Goal: Task Accomplishment & Management: Complete application form

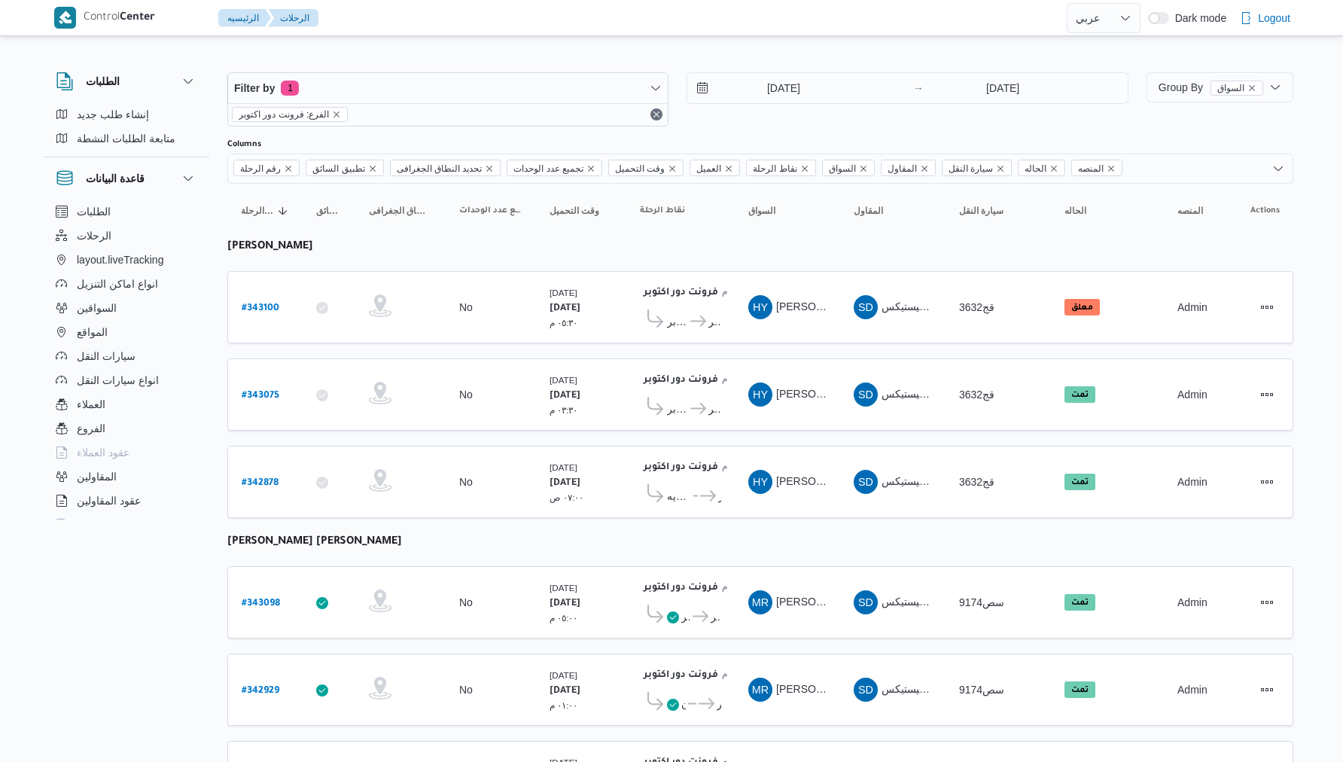
select select "ar"
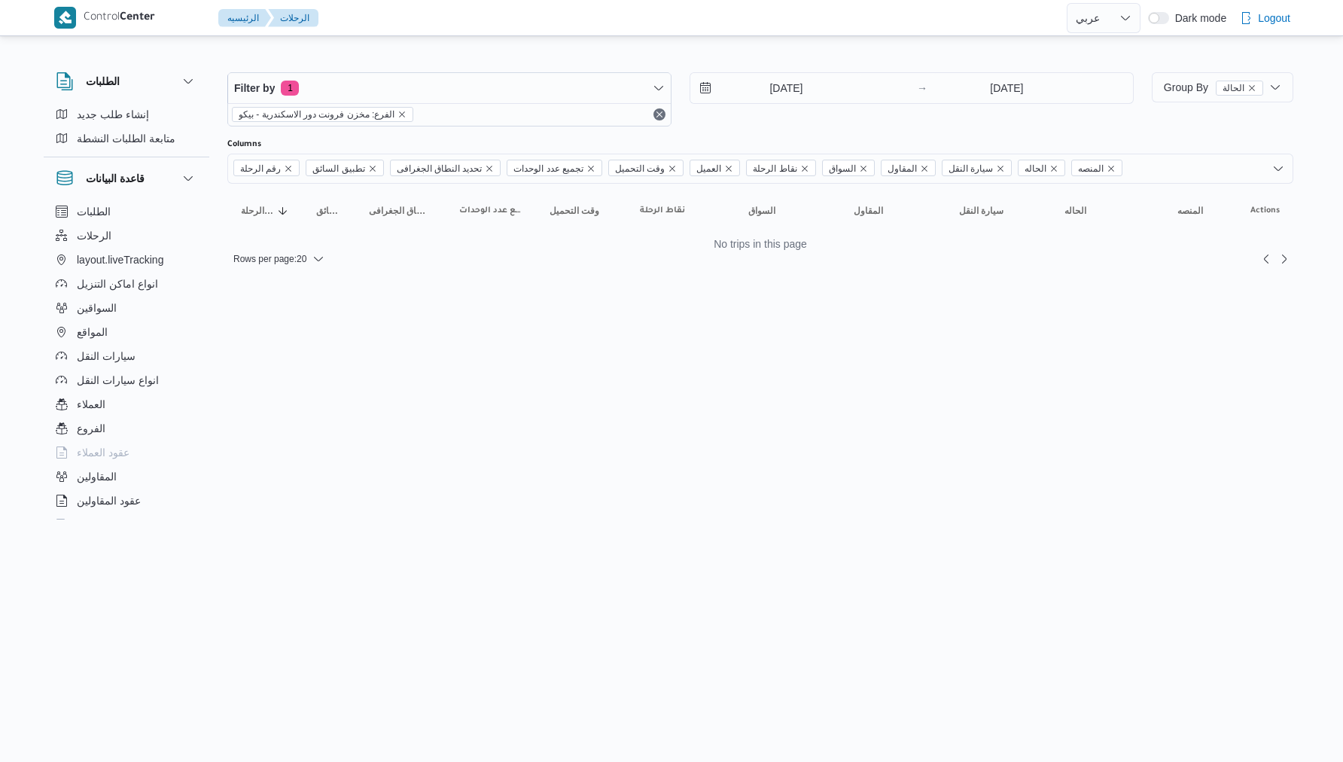
select select "ar"
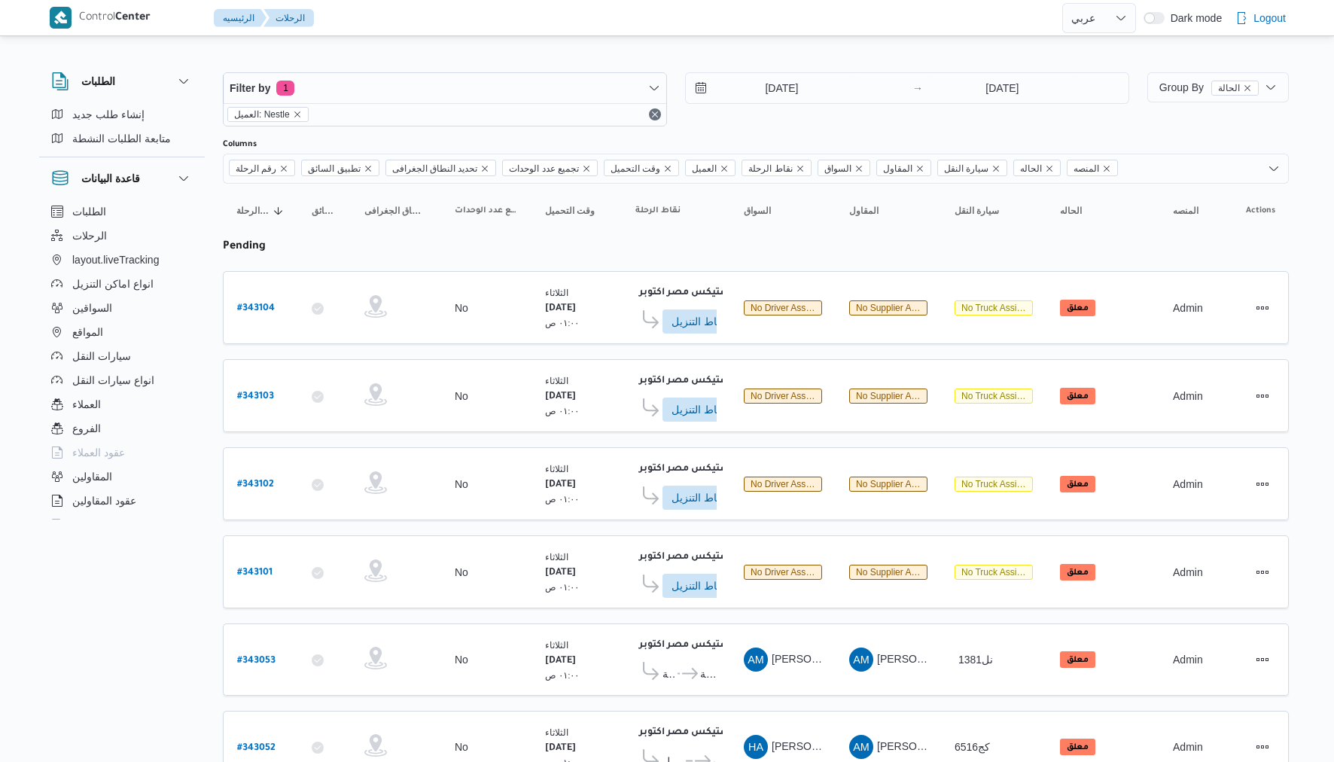
select select "ar"
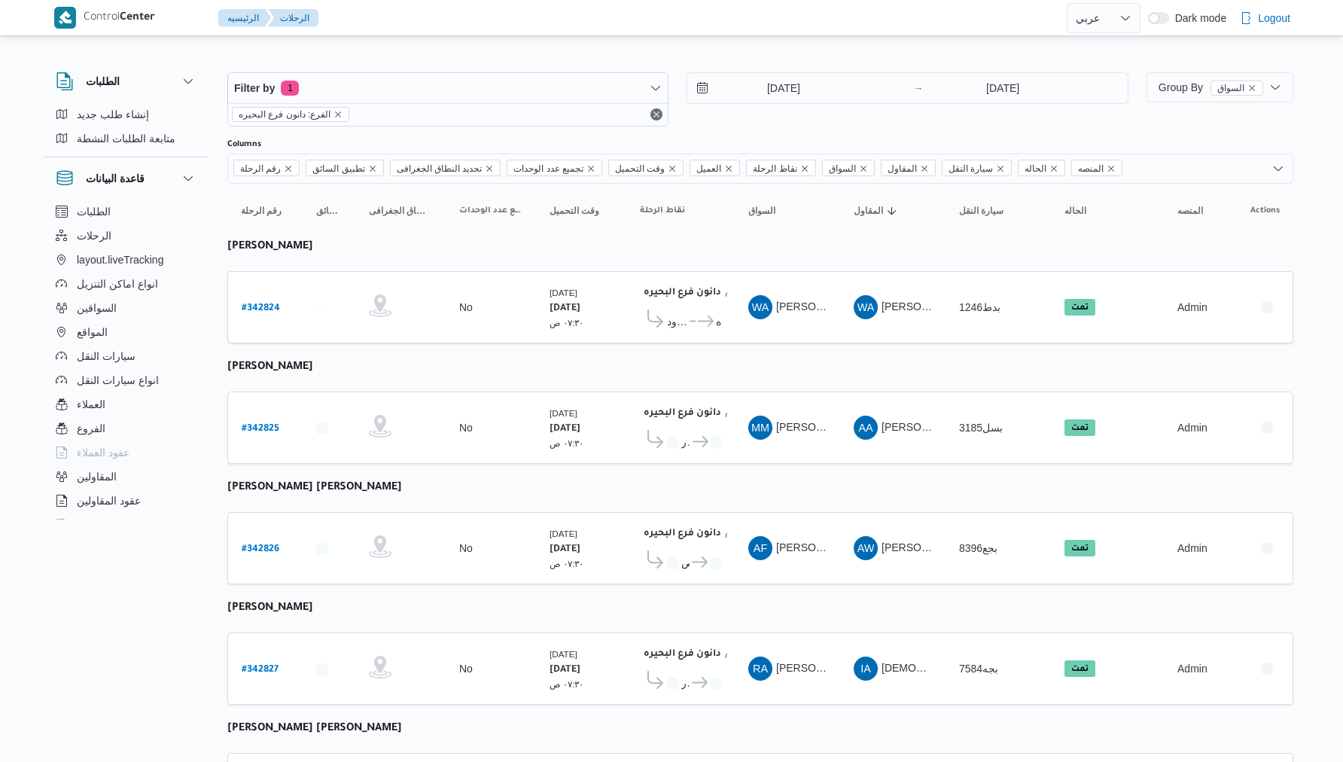
select select "ar"
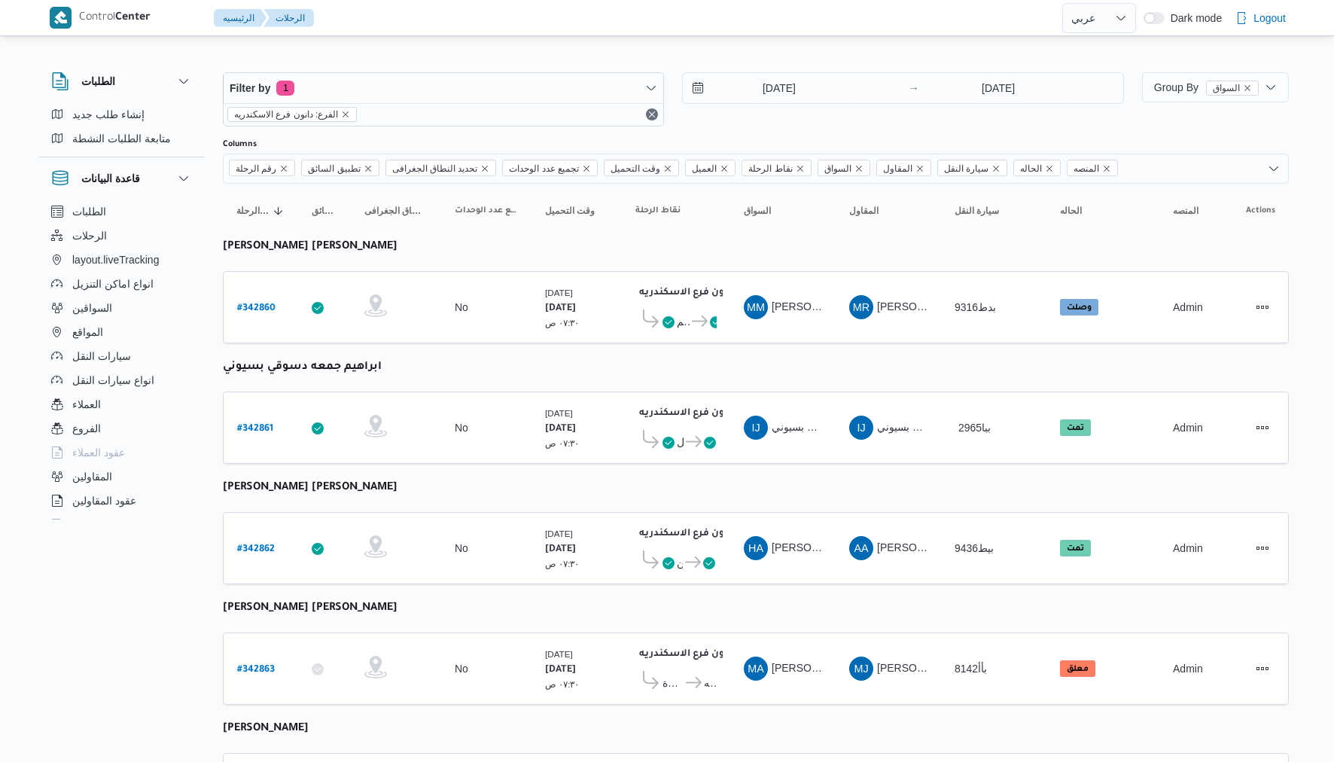
select select "ar"
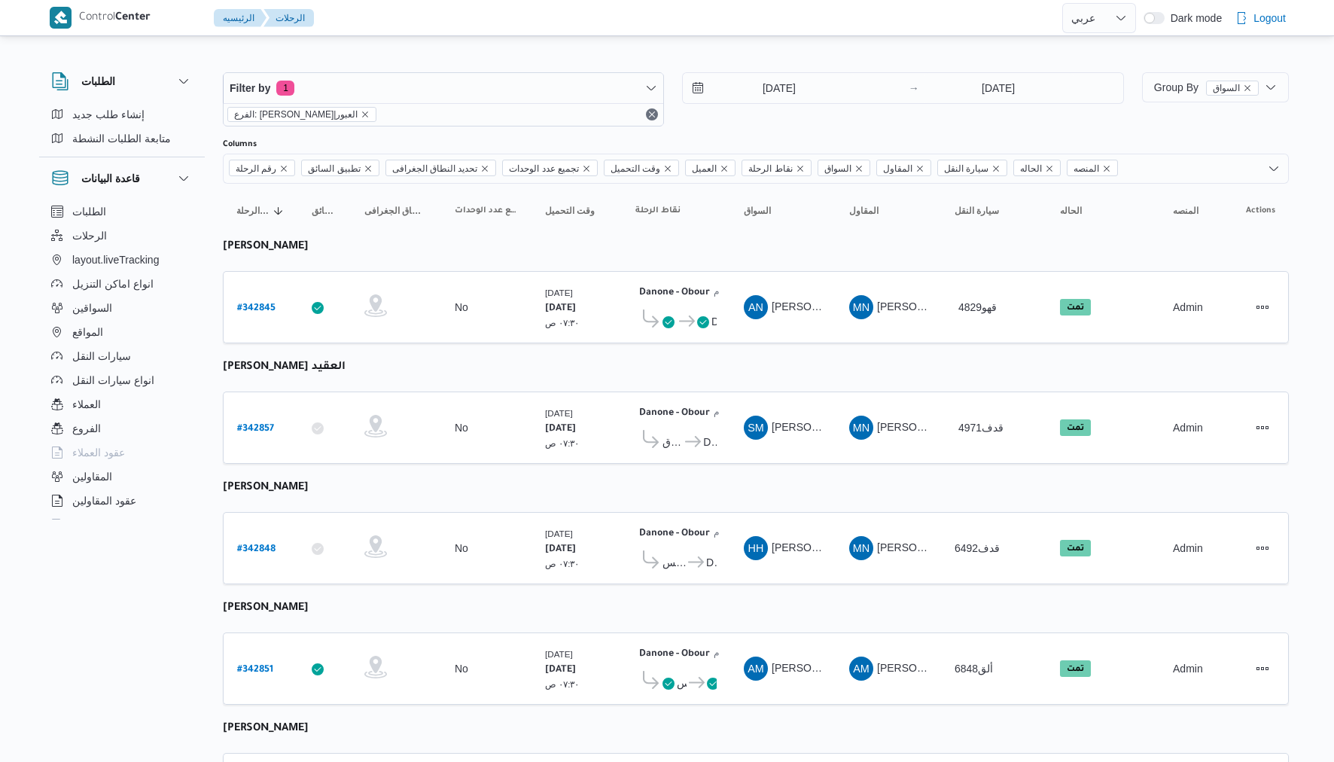
select select "ar"
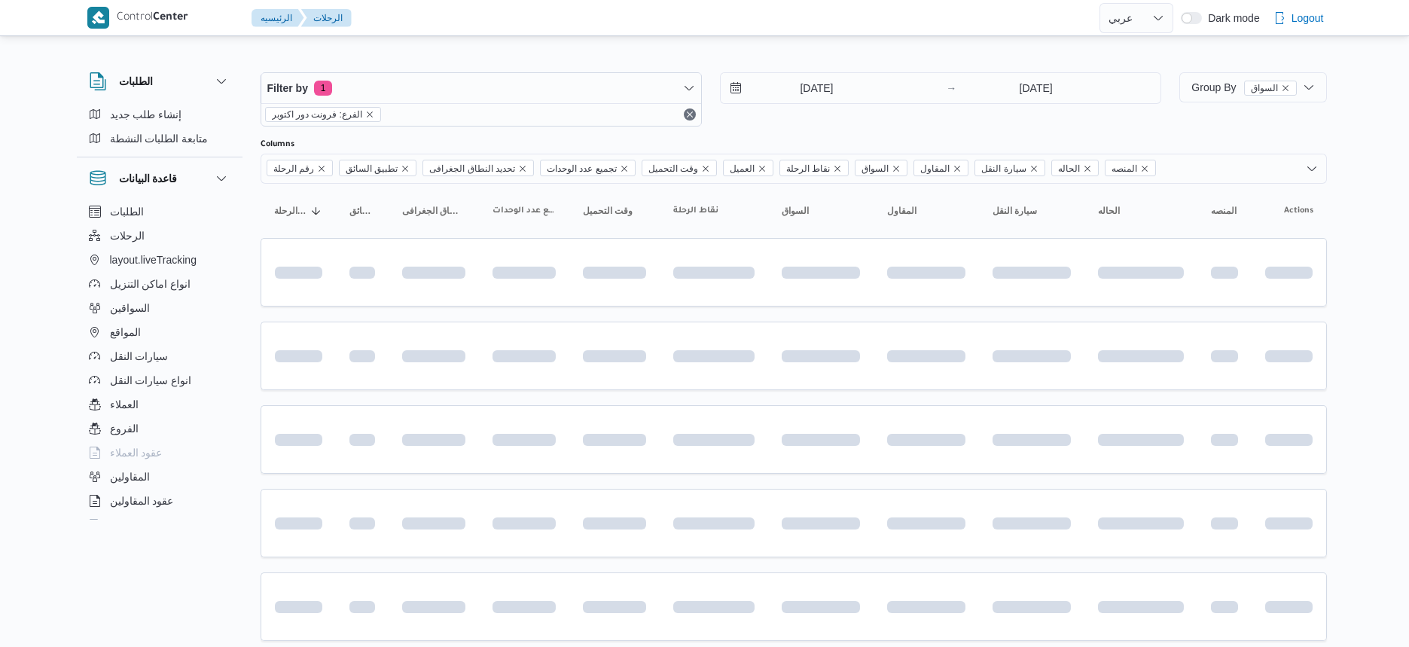
select select "ar"
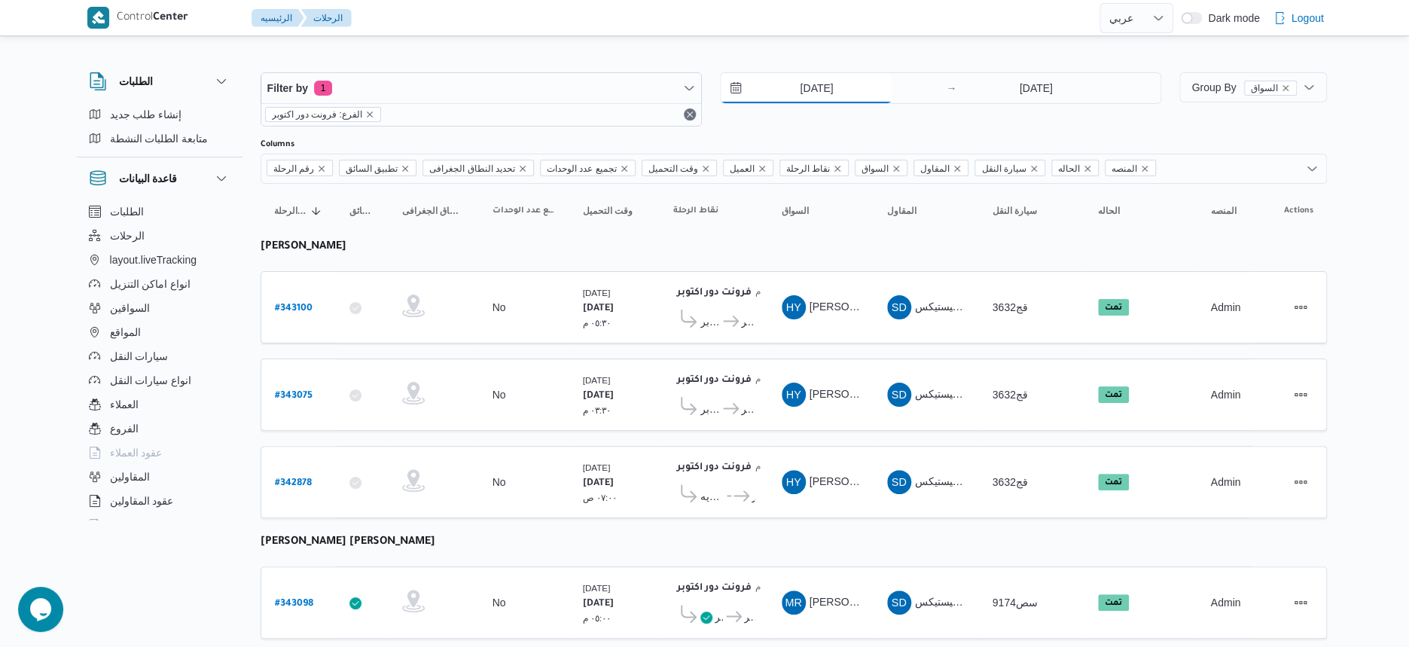
click at [869, 87] on input "13/10/2025" at bounding box center [806, 88] width 171 height 30
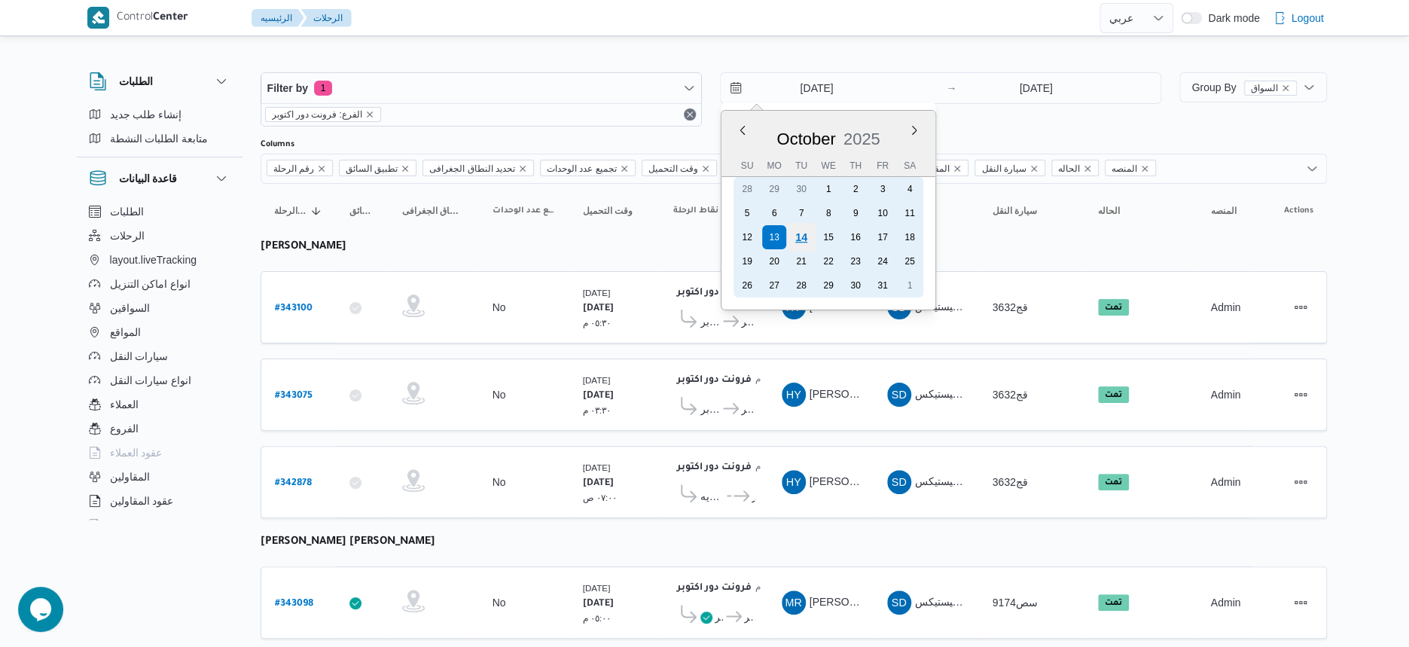
click at [801, 243] on div "14" at bounding box center [801, 237] width 29 height 29
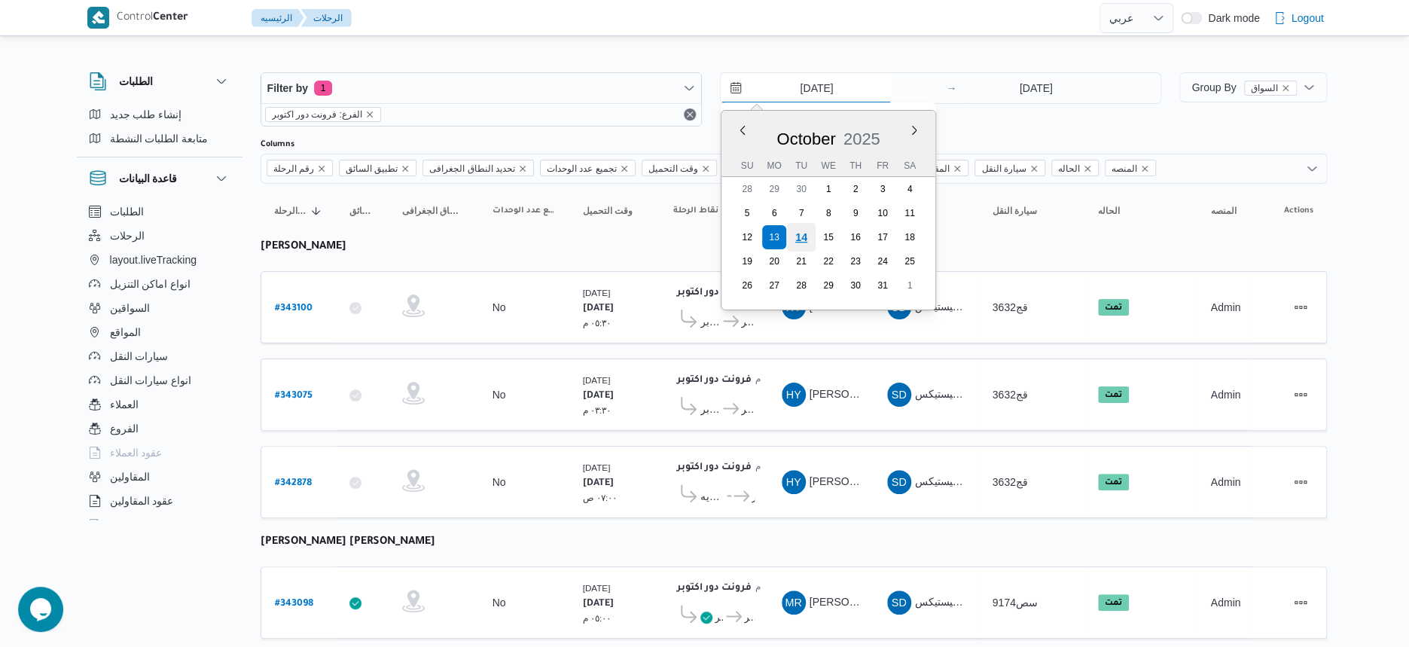
type input "[DATE]"
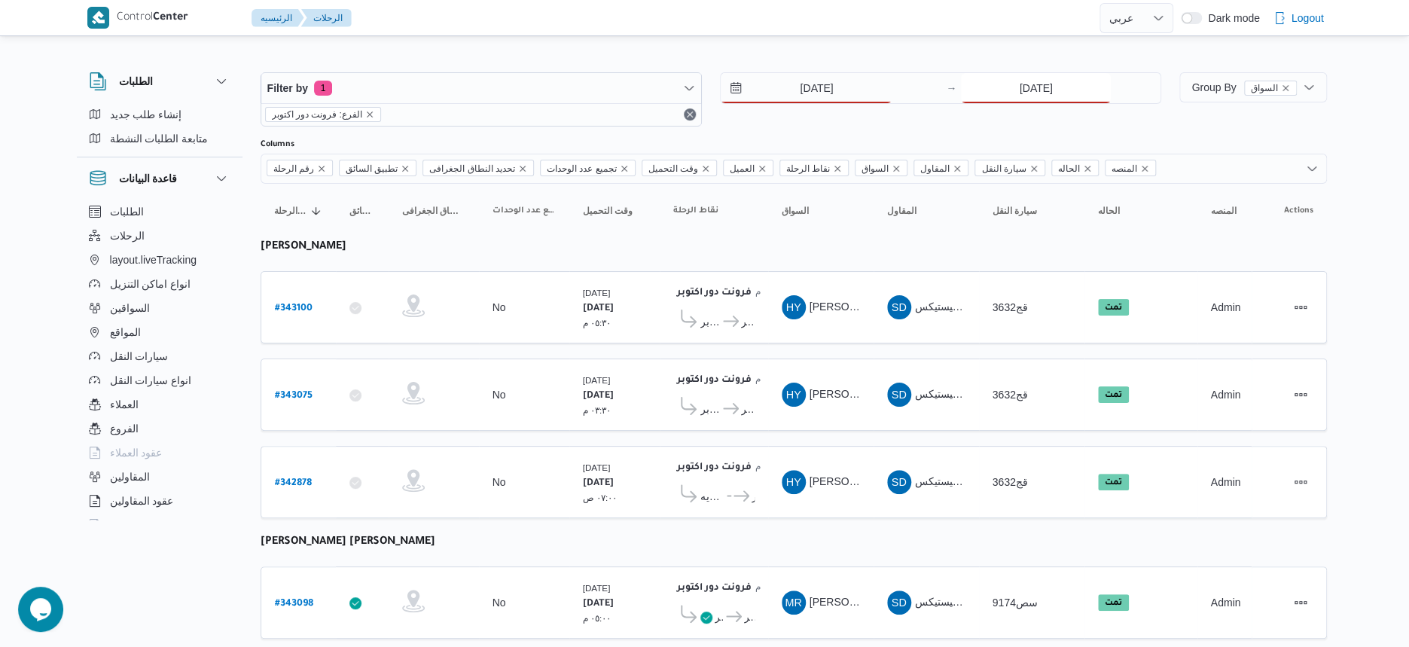
click at [1038, 84] on input "13/10/2025" at bounding box center [1036, 88] width 150 height 30
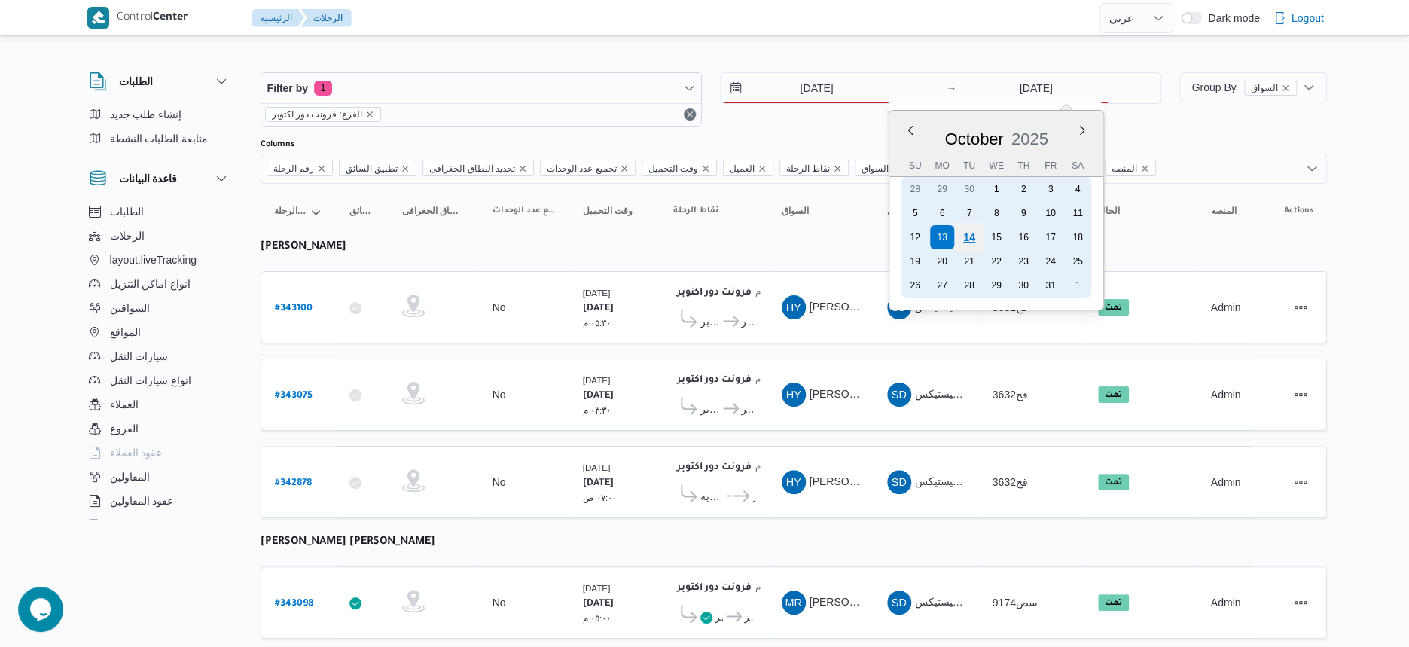
click at [971, 231] on div "14" at bounding box center [969, 237] width 29 height 29
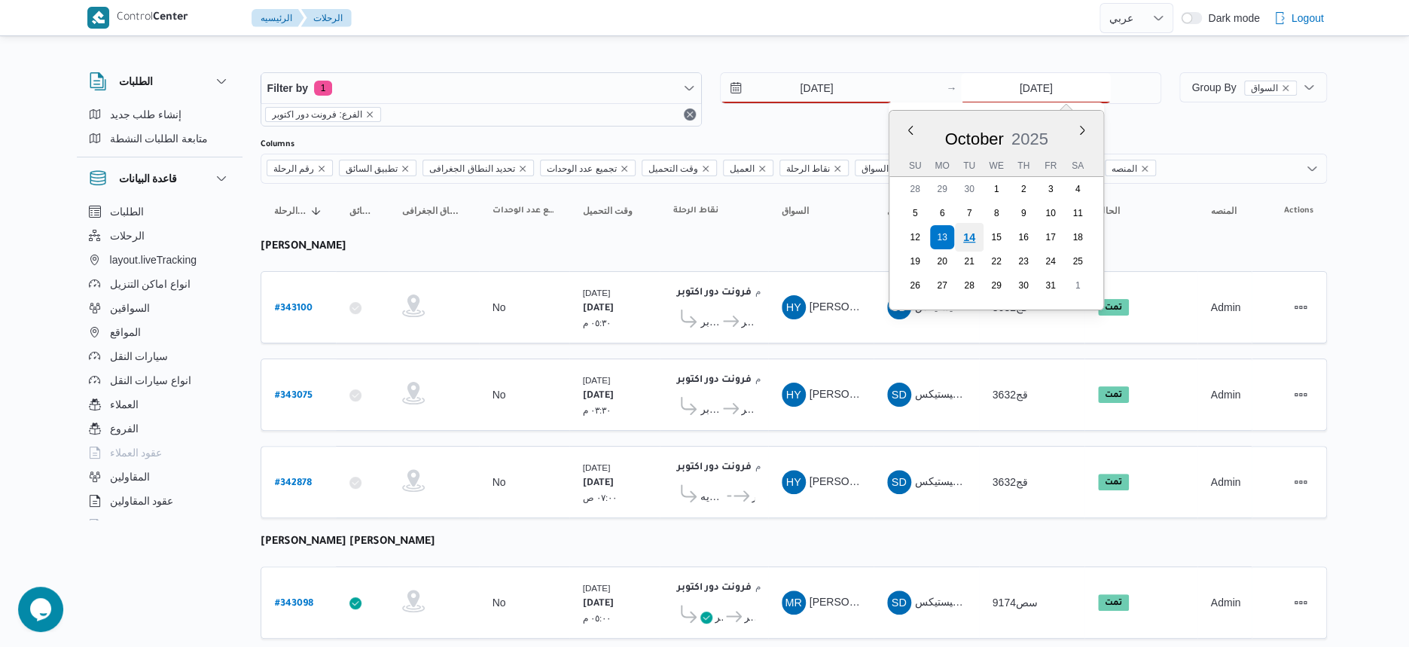
type input "[DATE]"
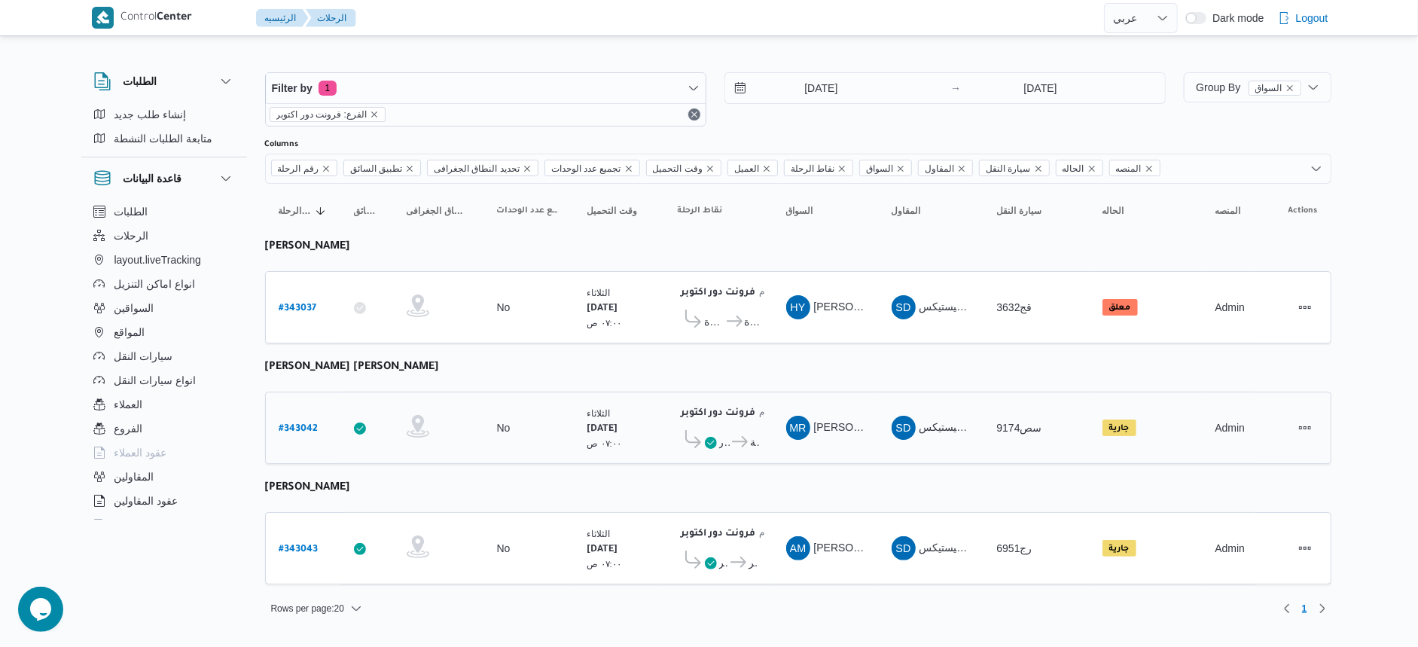
click at [837, 395] on td "السواق MR محمد رضا منصور ابراهيم" at bounding box center [825, 428] width 105 height 72
click at [749, 559] on span "فرونت دور اكتوبر" at bounding box center [753, 562] width 11 height 18
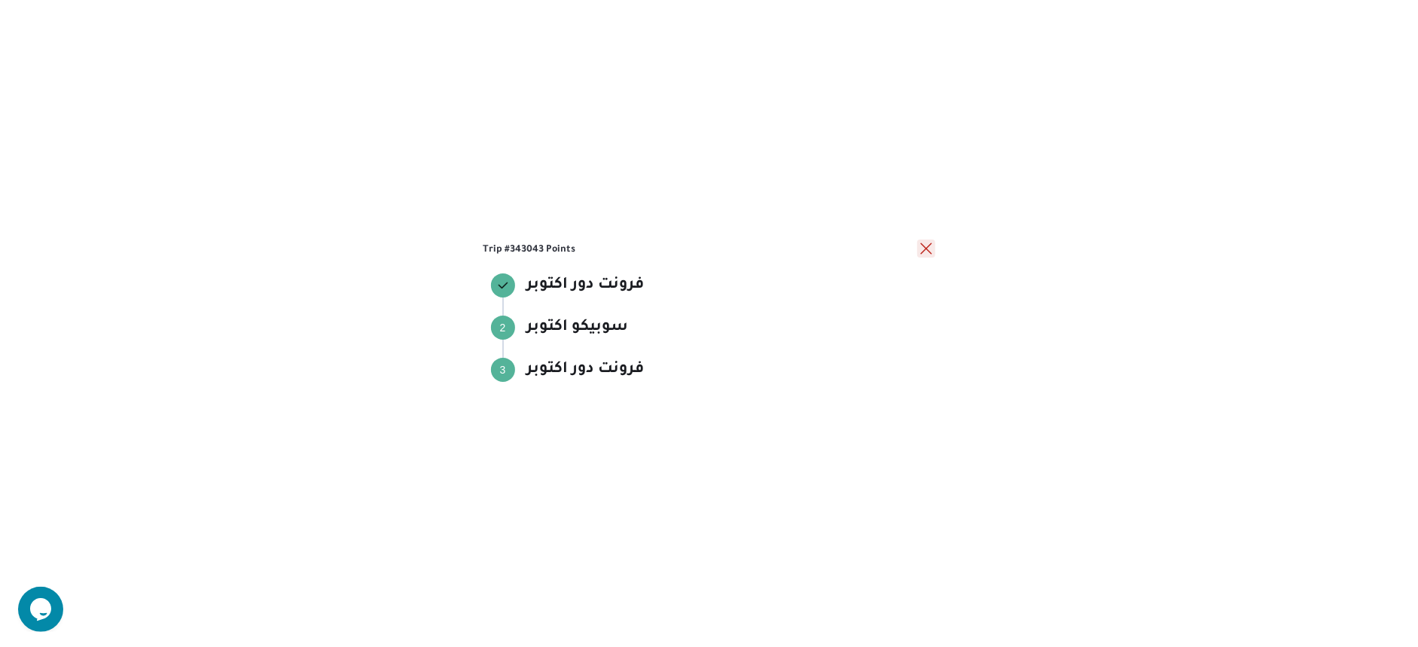
click at [927, 245] on button "close" at bounding box center [926, 248] width 18 height 18
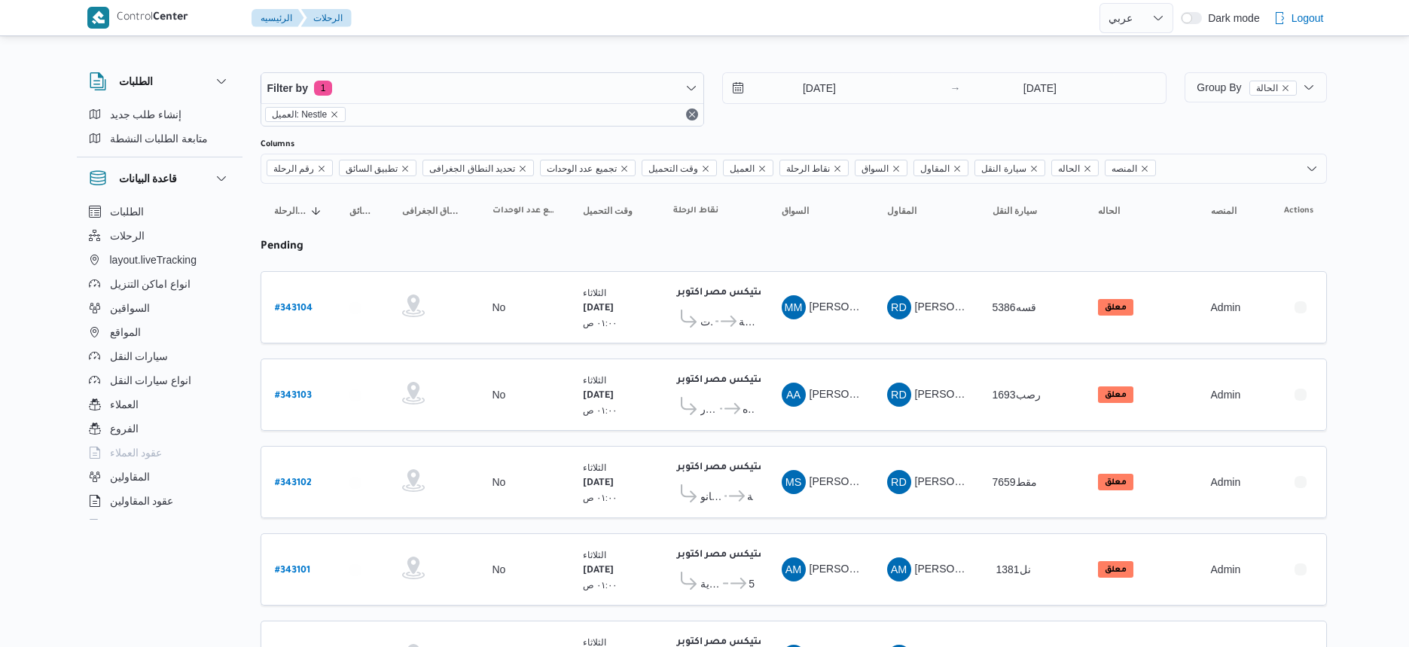
select select "ar"
click at [1210, 89] on span "Group By الحالة" at bounding box center [1245, 87] width 99 height 12
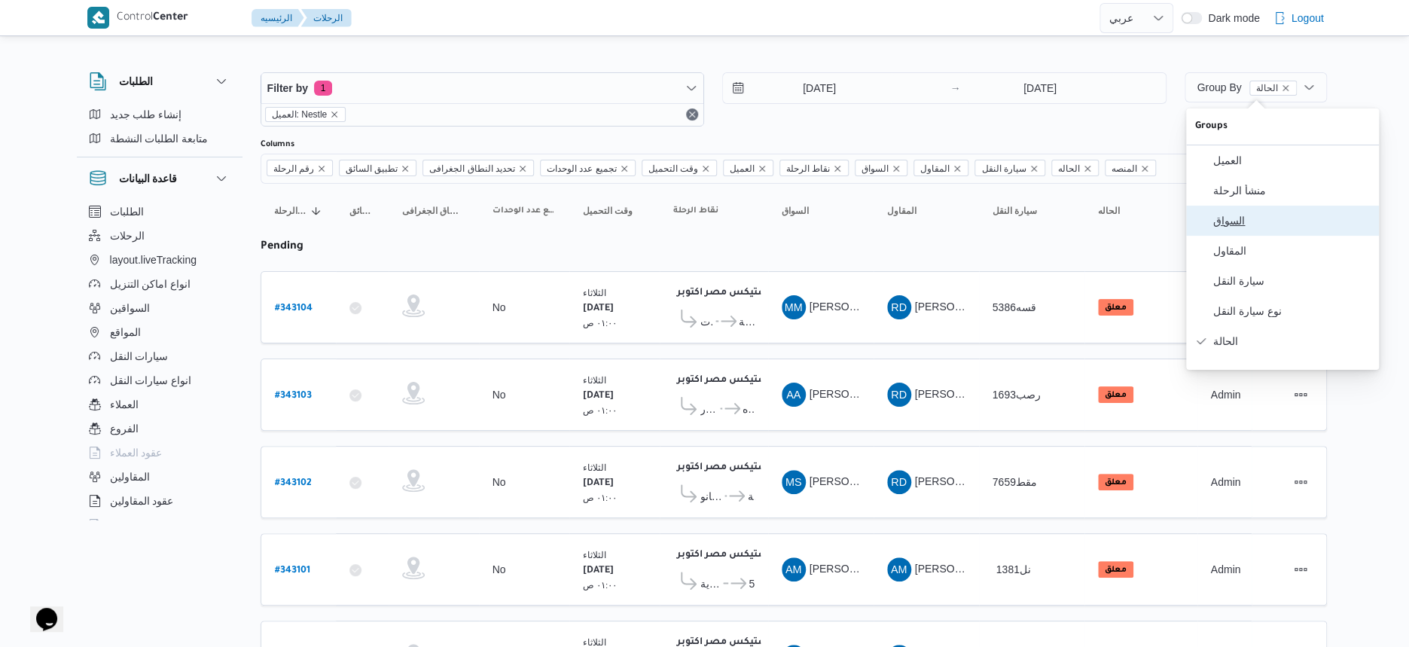
click at [1255, 221] on span "السواق" at bounding box center [1291, 221] width 157 height 12
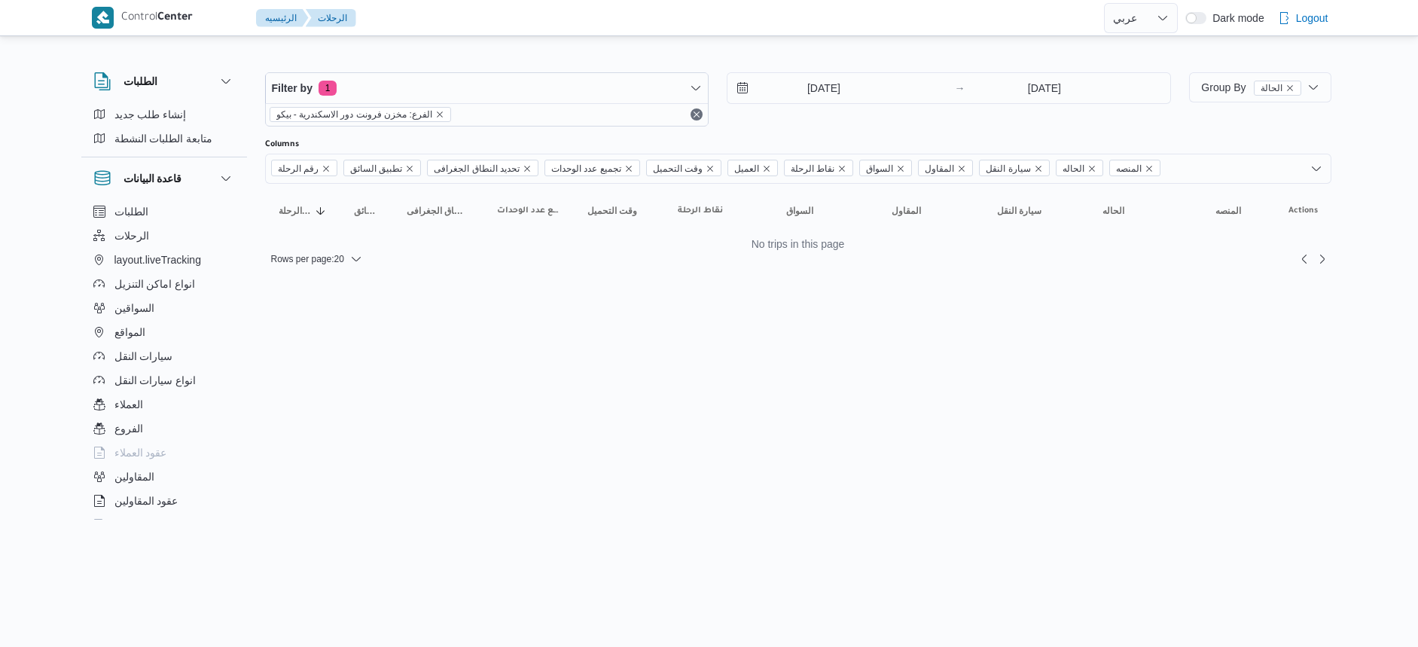
select select "ar"
click at [896, 96] on div "[DATE]" at bounding box center [838, 88] width 222 height 30
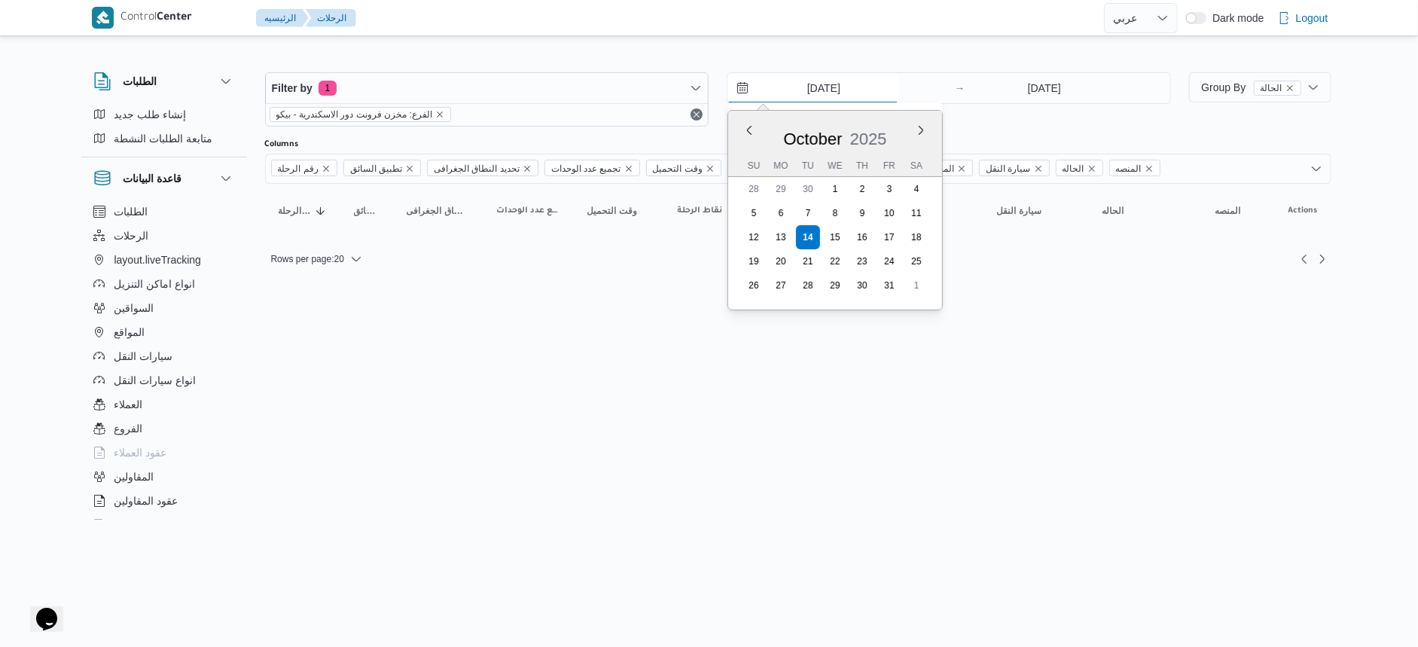
click at [884, 87] on input "[DATE]" at bounding box center [812, 88] width 171 height 30
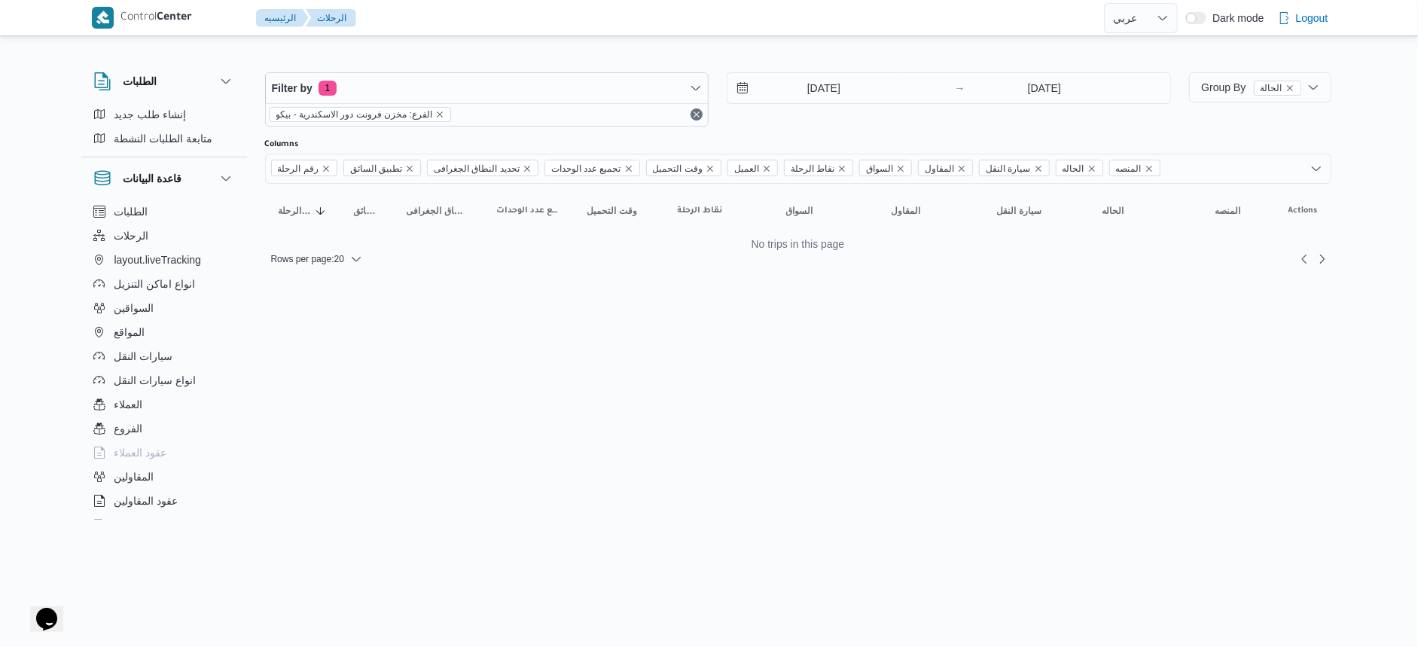
click at [710, 410] on html "Control Center الرئيسيه الرحلات English عربي Dark mode Logout الطلبات إنشاء طلب…" at bounding box center [709, 323] width 1418 height 647
click at [840, 88] on input "[DATE]" at bounding box center [812, 88] width 171 height 30
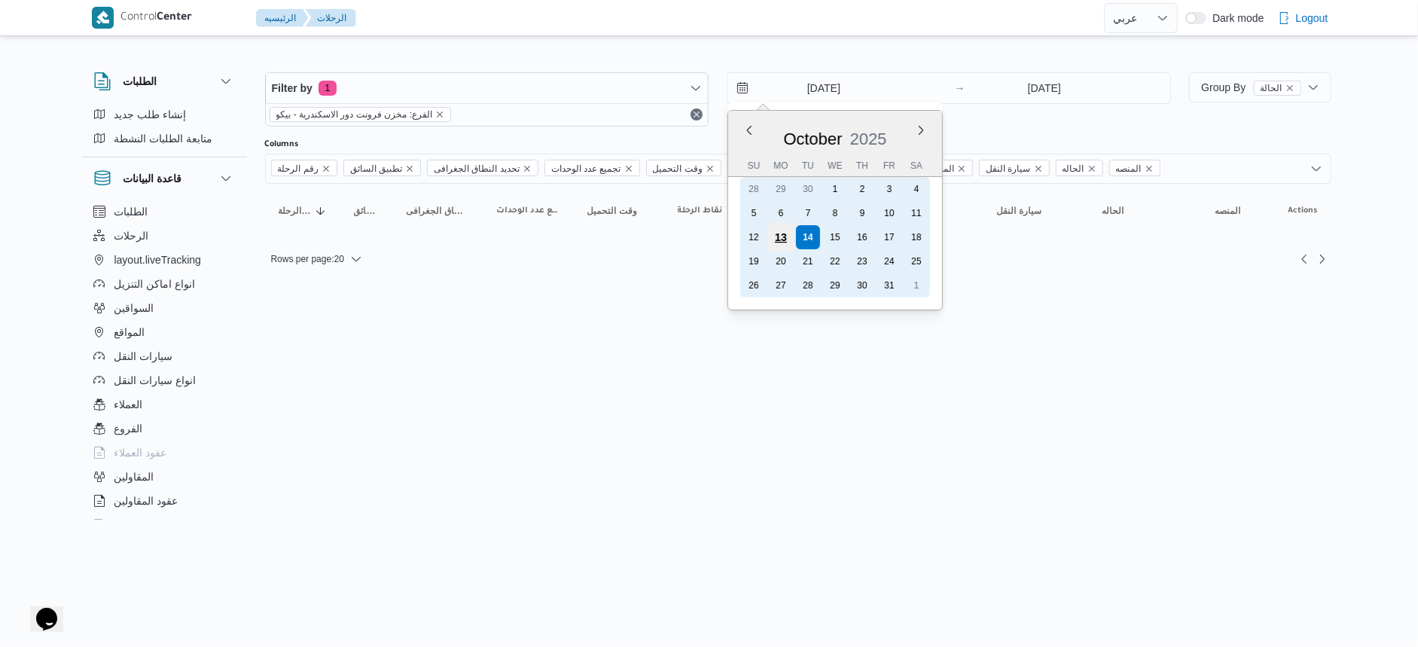
click at [782, 240] on div "13" at bounding box center [780, 237] width 29 height 29
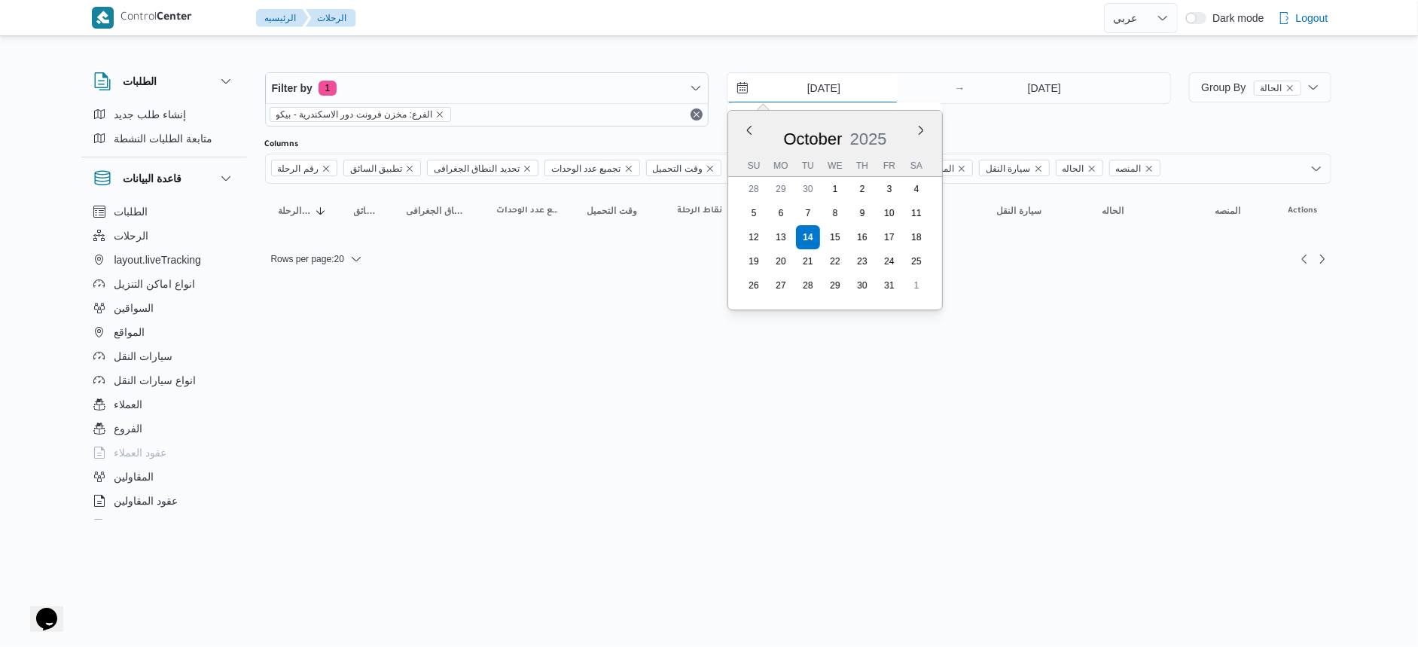
type input "13/10/2025"
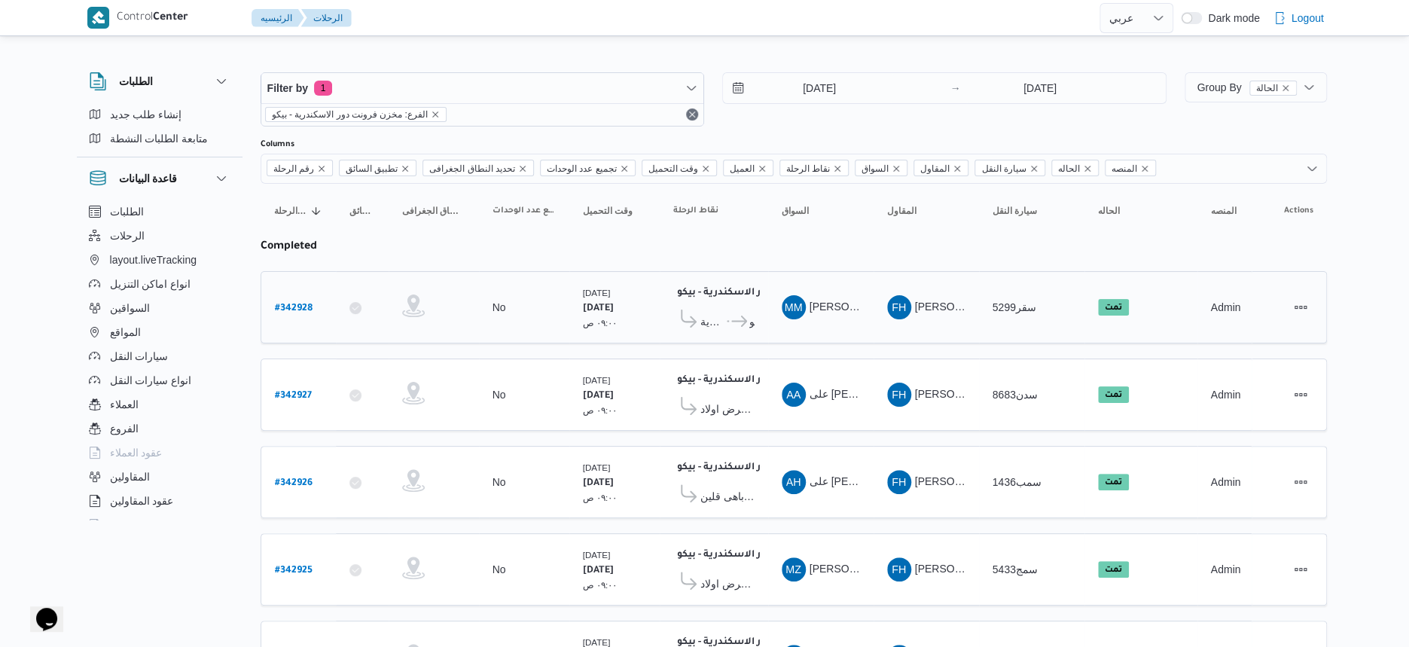
click at [308, 303] on b "# 342928" at bounding box center [294, 308] width 38 height 11
select select "ar"
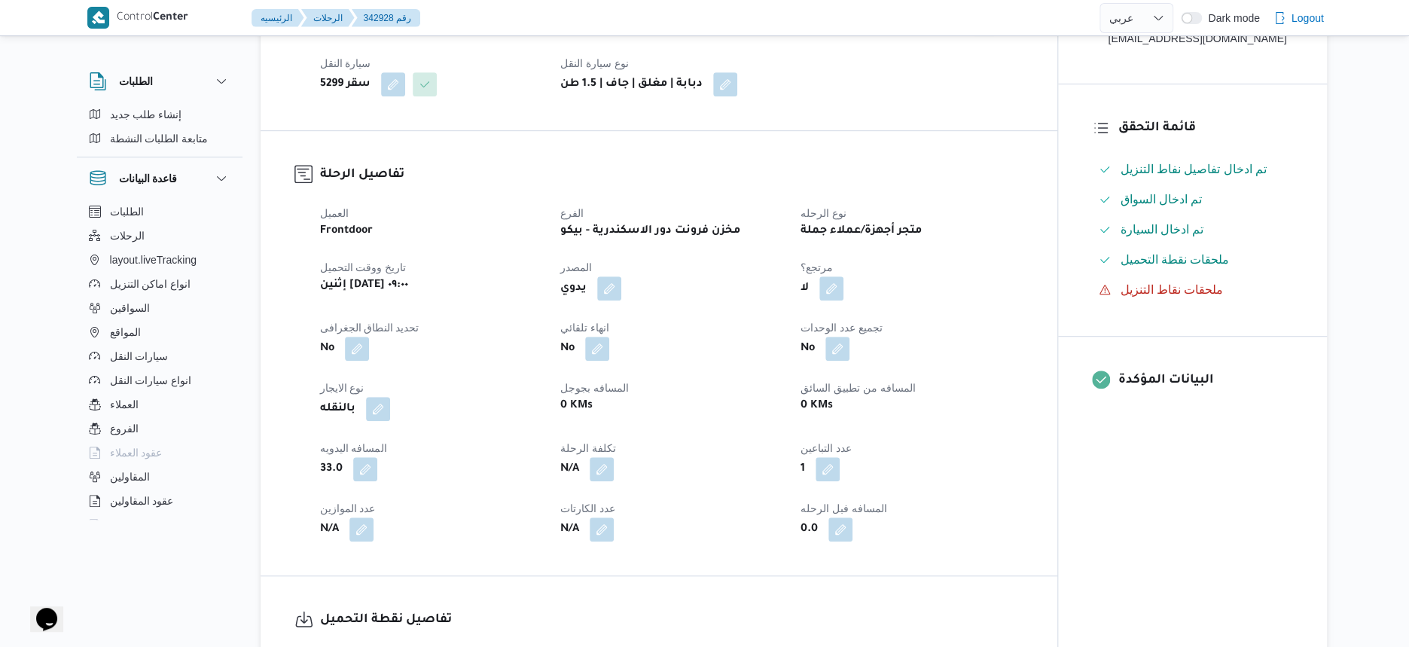
scroll to position [282, 0]
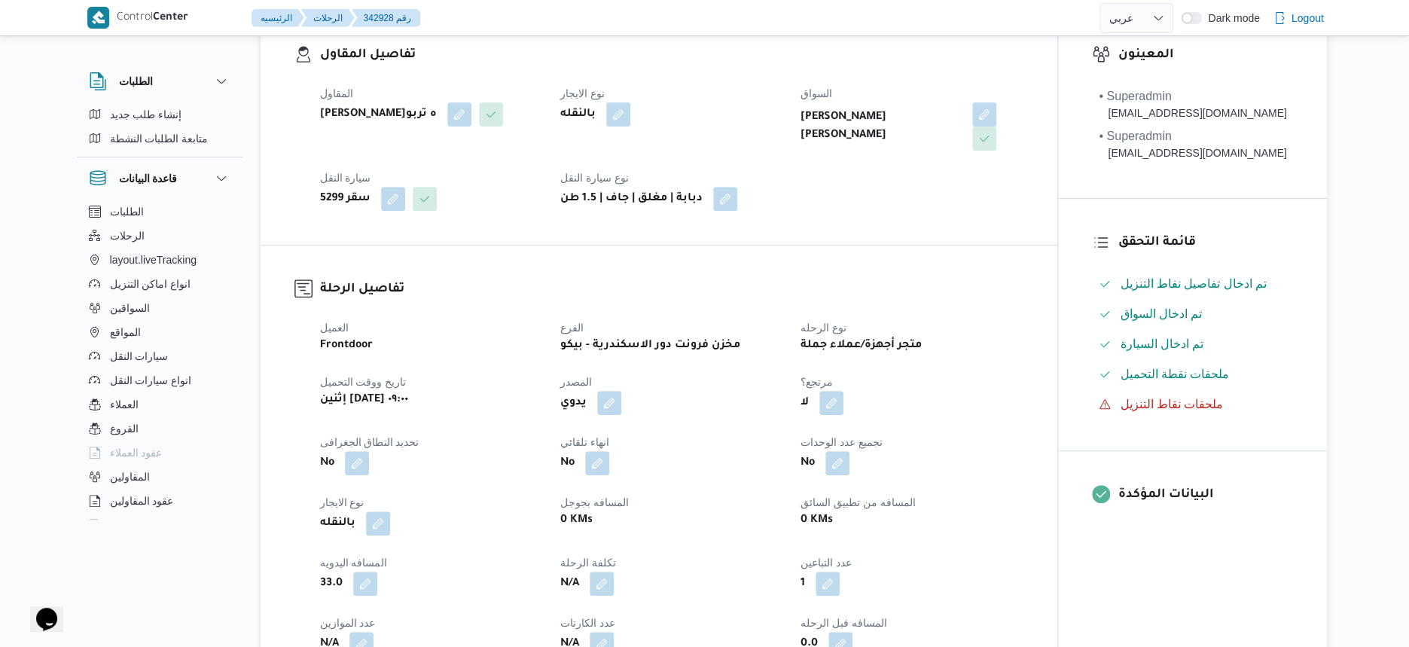
select select "ar"
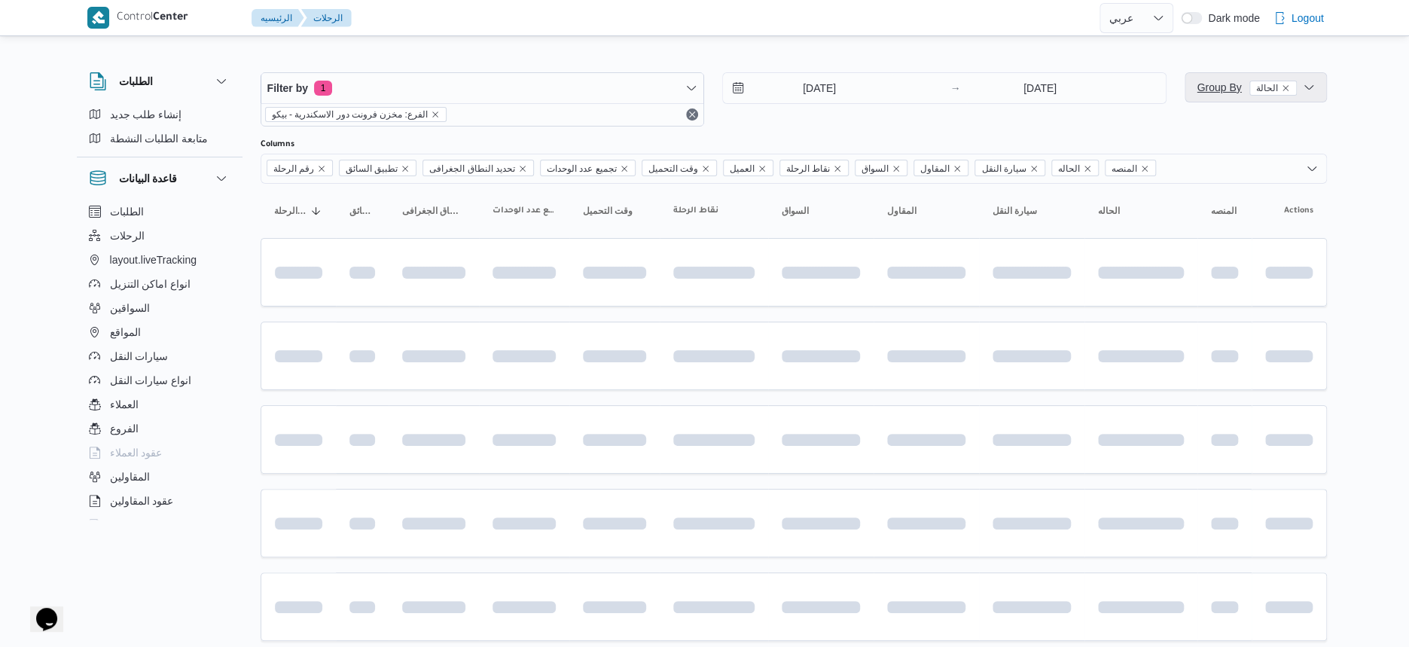
click at [1211, 92] on span "Group By الحالة" at bounding box center [1245, 87] width 99 height 12
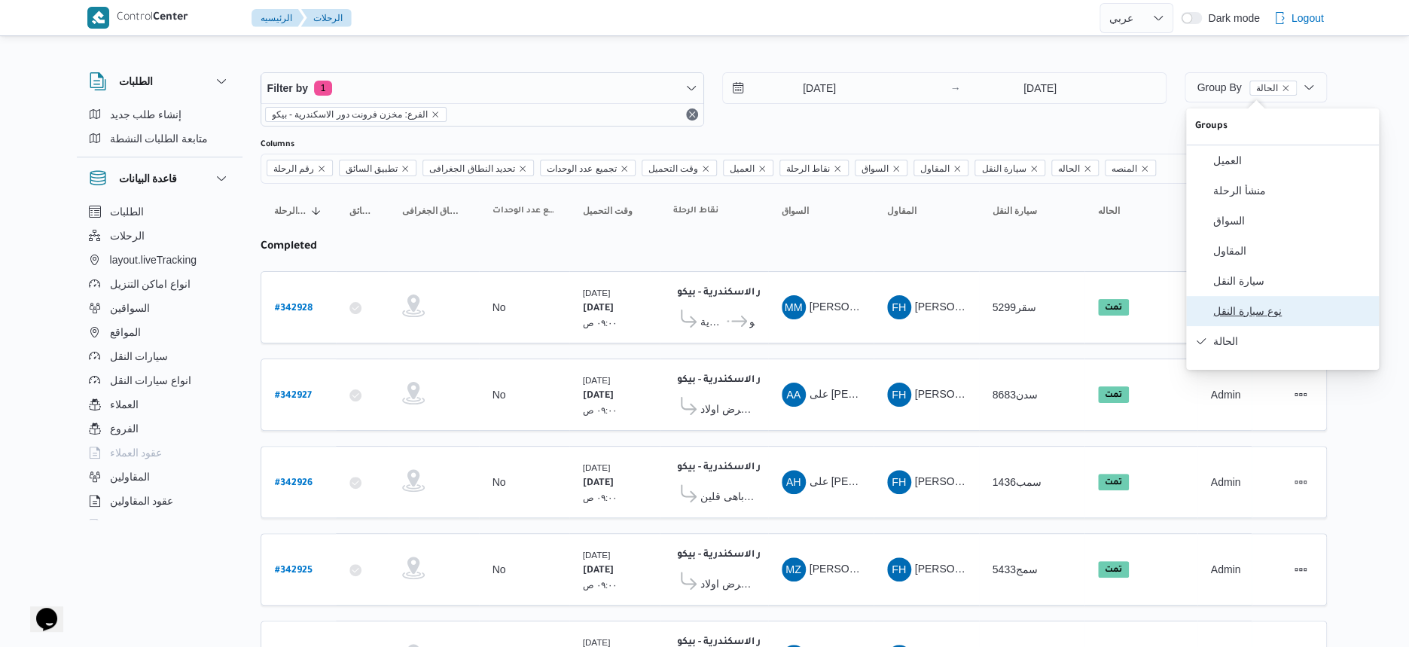
click at [1248, 309] on button "نوع سيارة النقل" at bounding box center [1282, 311] width 193 height 30
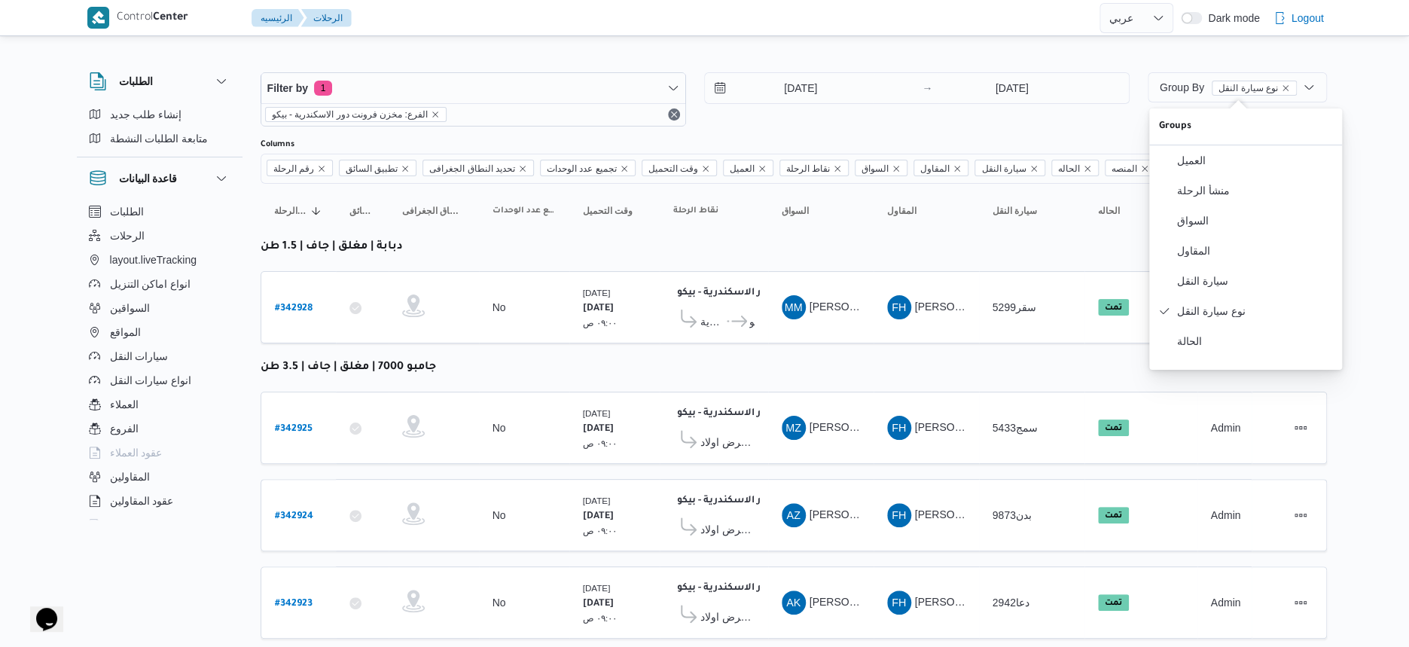
click at [779, 360] on table "رقم الرحلة Click to sort in ascending order تطبيق السائق Click to sort in ascen…" at bounding box center [794, 523] width 1066 height 678
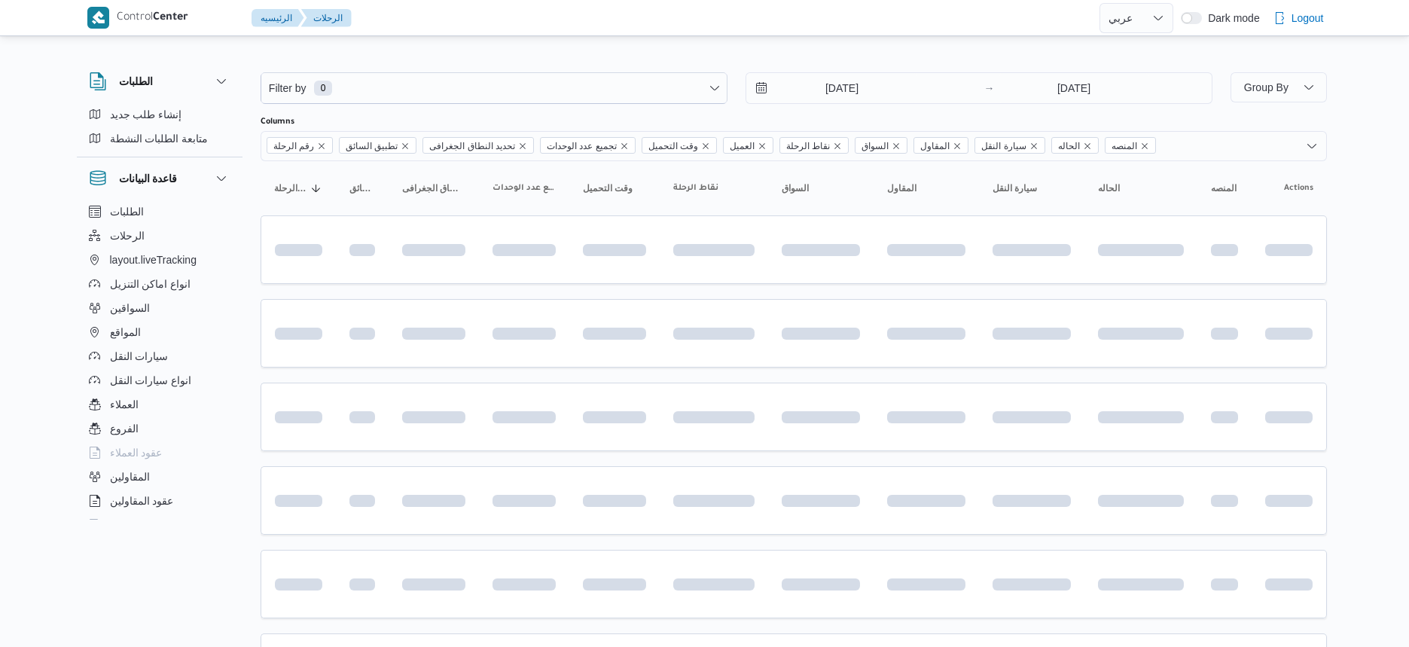
select select "ar"
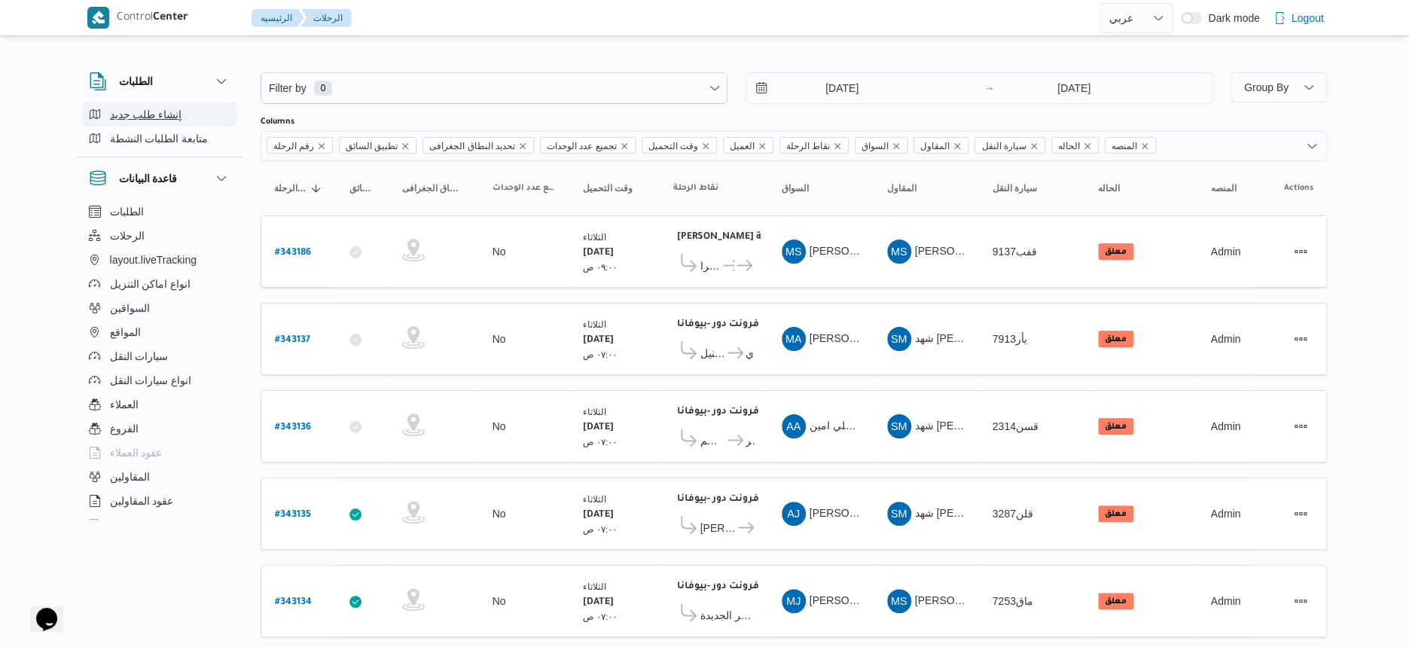
click at [173, 114] on span "إنشاء طلب جديد" at bounding box center [146, 114] width 72 height 18
select select "ar"
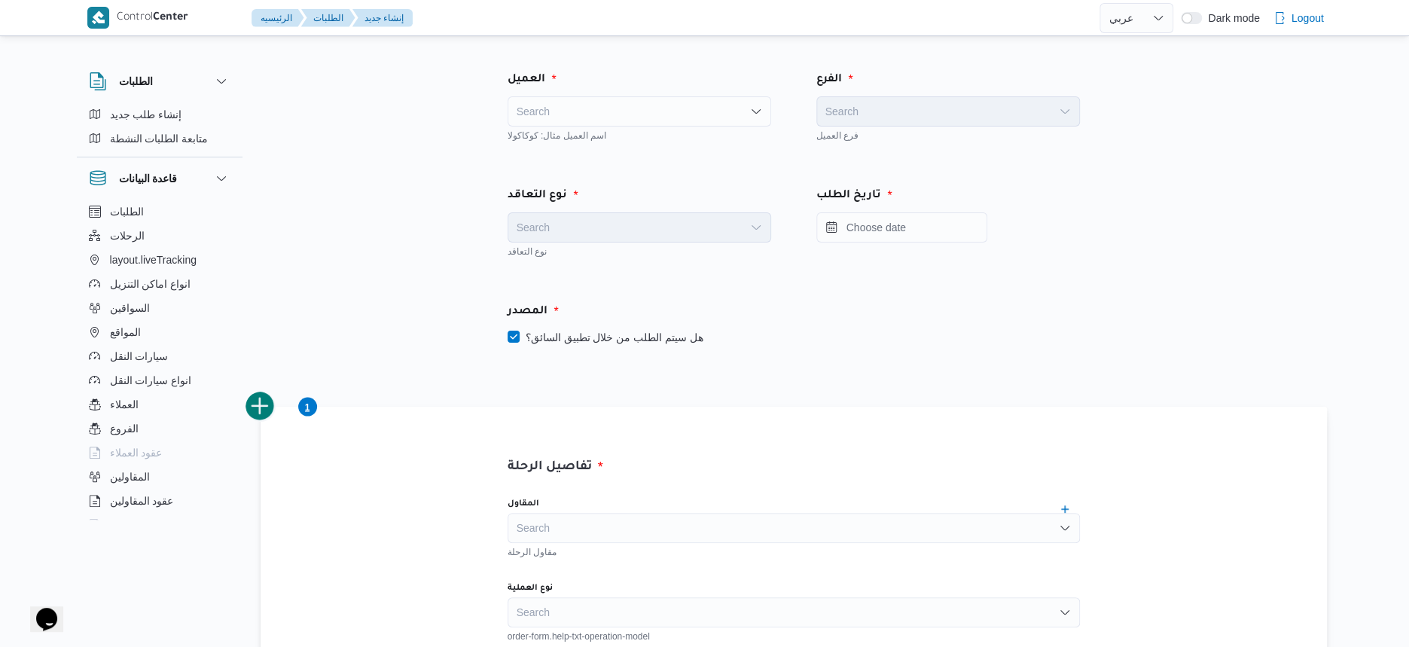
click at [647, 346] on div "المصدر هل سيتم الطلب من خلال تطبيق السائق؟" at bounding box center [793, 324] width 617 height 89
click at [648, 340] on label "هل سيتم الطلب من خلال تطبيق السائق؟" at bounding box center [605, 337] width 196 height 18
checkbox input "false"
click at [593, 111] on div "Search" at bounding box center [639, 111] width 264 height 30
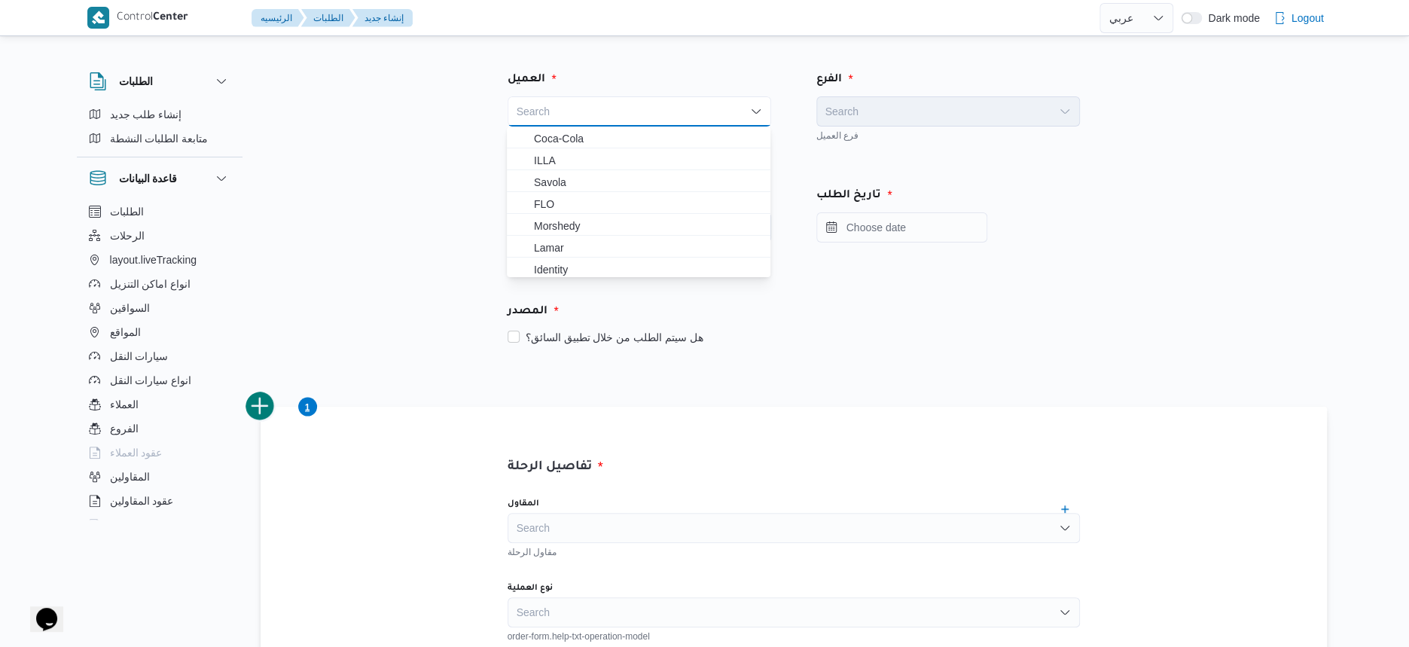
click at [652, 117] on div "Search Combo box. Selected. Combo box input. Search. Type some text or, to disp…" at bounding box center [639, 111] width 264 height 30
type input "fr"
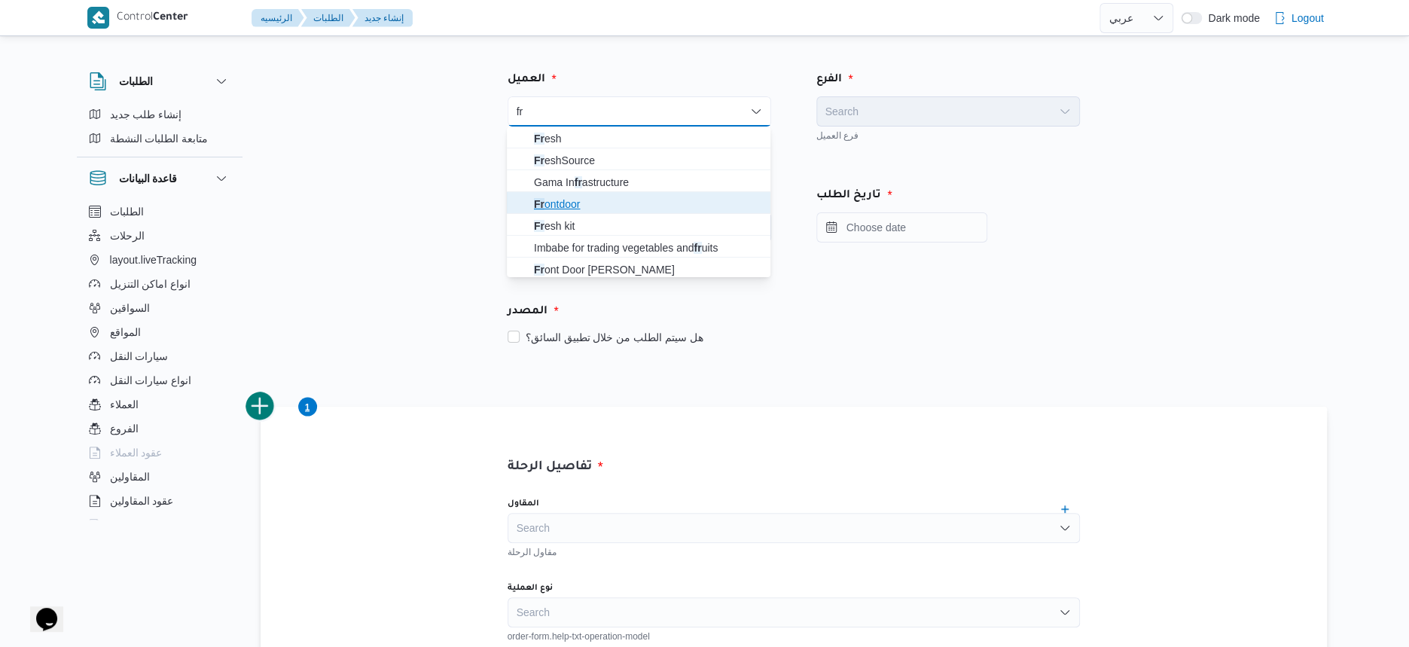
click at [604, 201] on span "Fr ontdoor" at bounding box center [647, 204] width 227 height 18
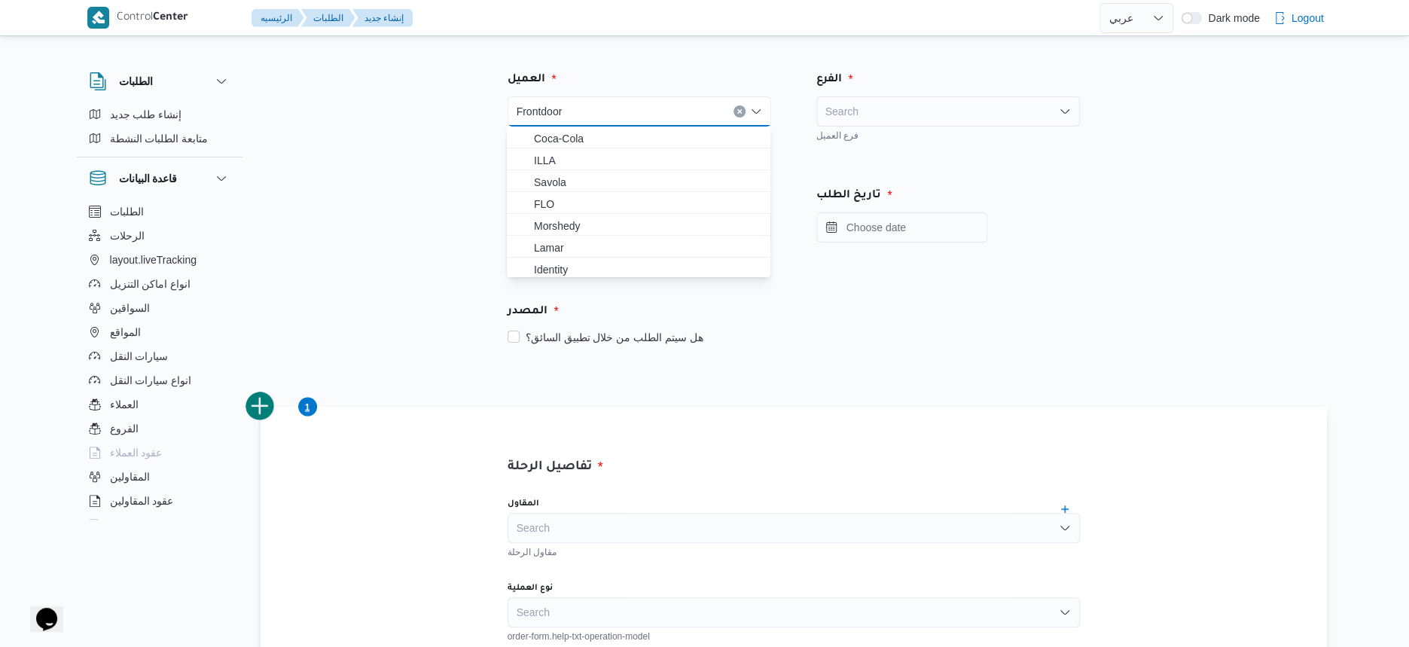
click at [983, 113] on div "Search" at bounding box center [948, 111] width 264 height 30
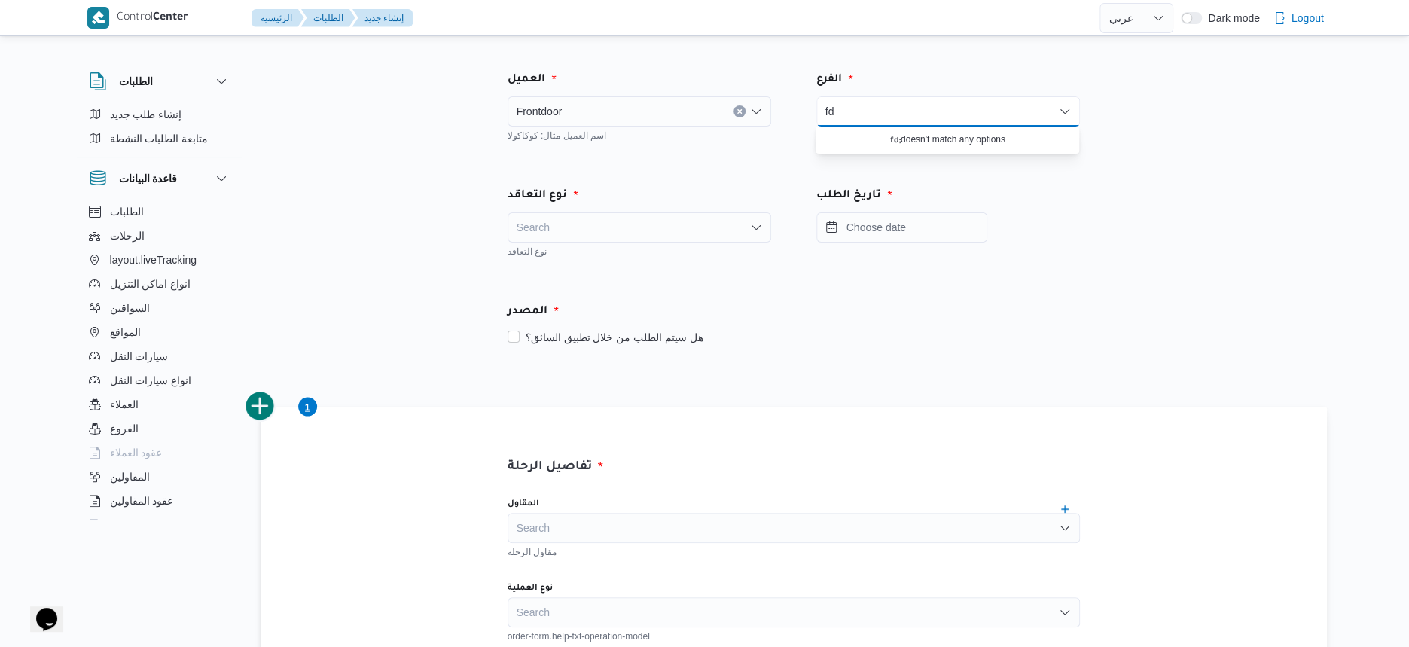
type input "f"
type input "بيكو"
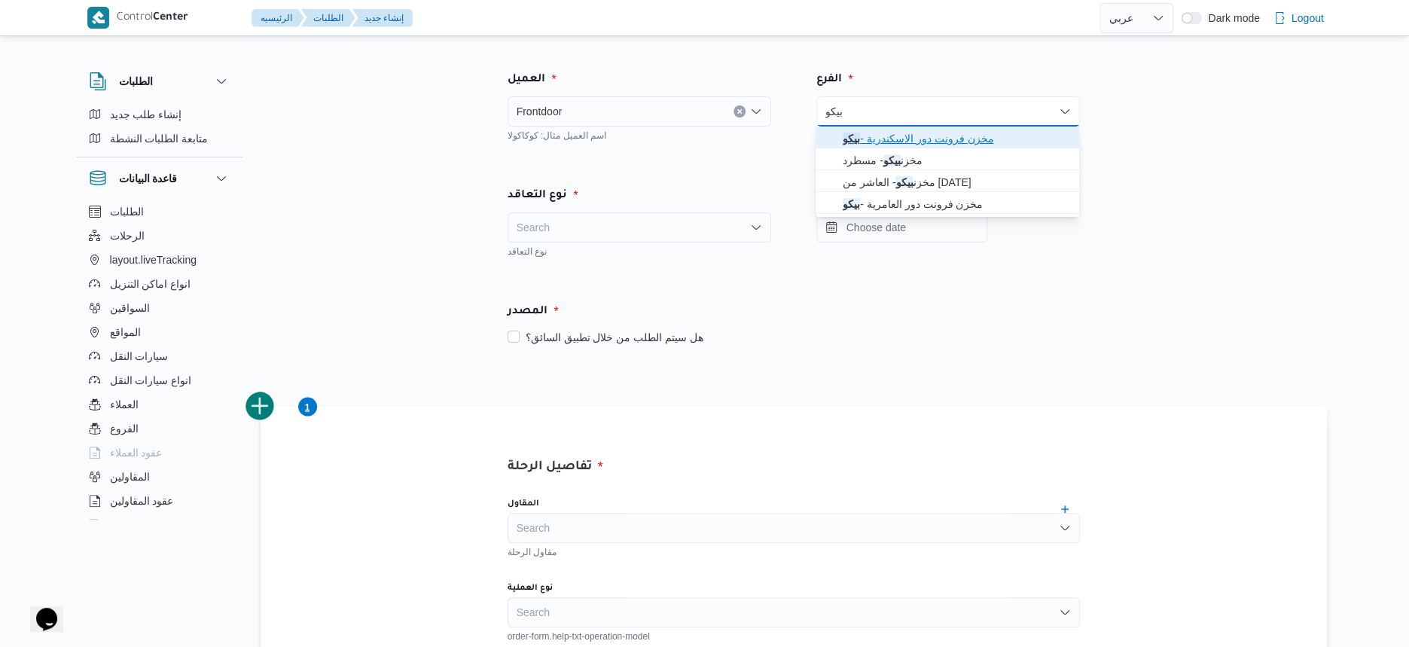
click at [945, 133] on span "مخزن فرونت دور الاسكندرية - بيكو" at bounding box center [956, 139] width 227 height 18
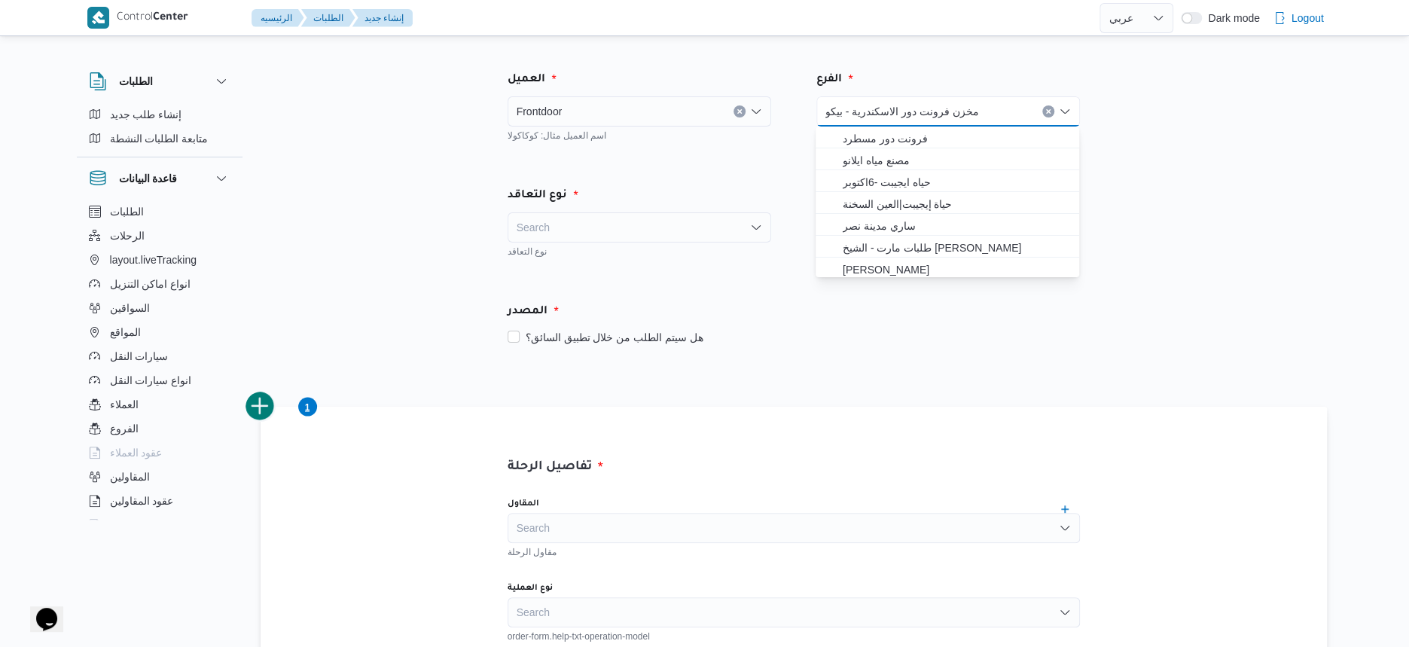
click at [612, 232] on div "Search" at bounding box center [639, 227] width 264 height 30
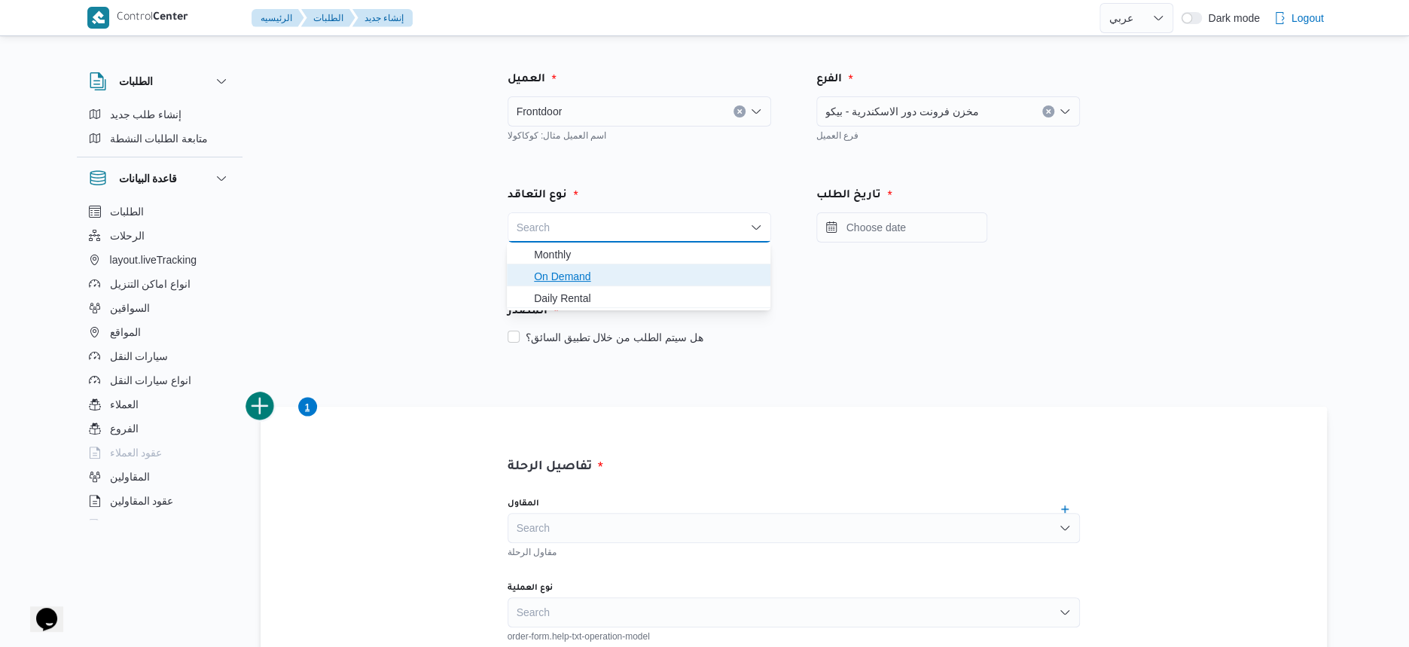
click at [584, 273] on span "On Demand" at bounding box center [647, 276] width 227 height 18
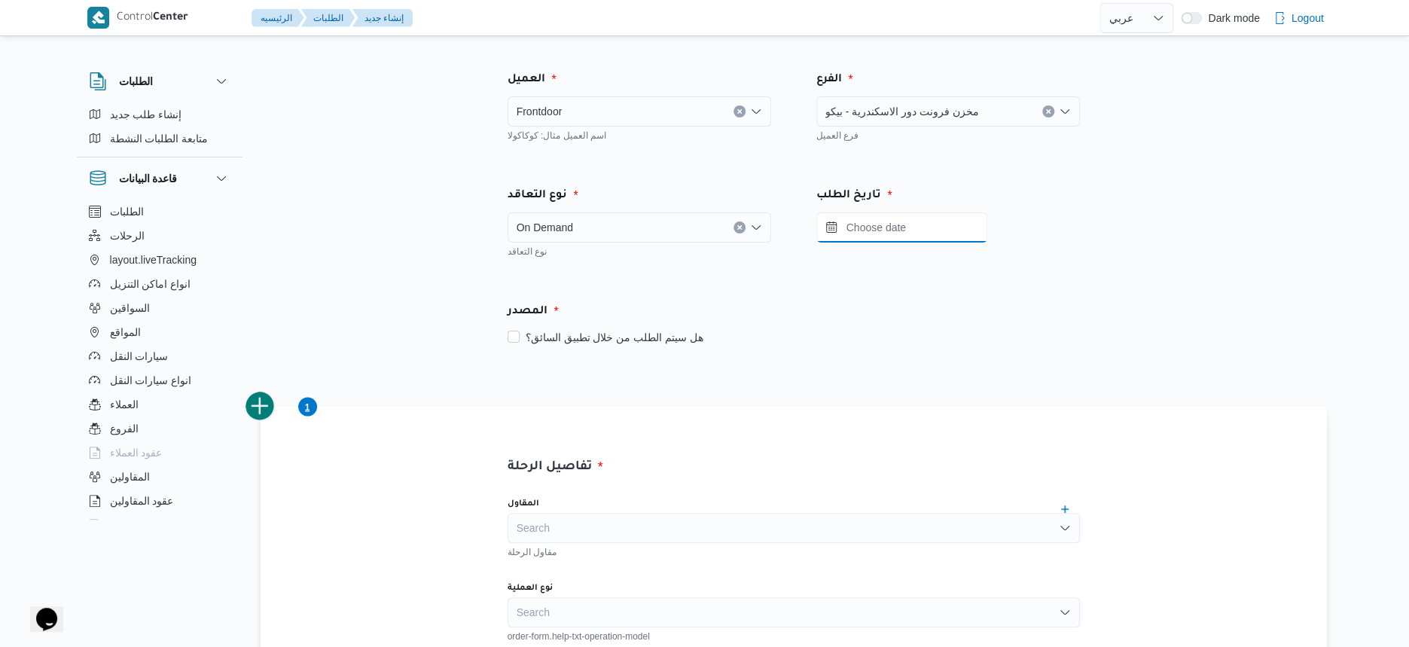
click at [883, 218] on input "Press the down key to open a popover containing a calendar." at bounding box center [901, 227] width 171 height 30
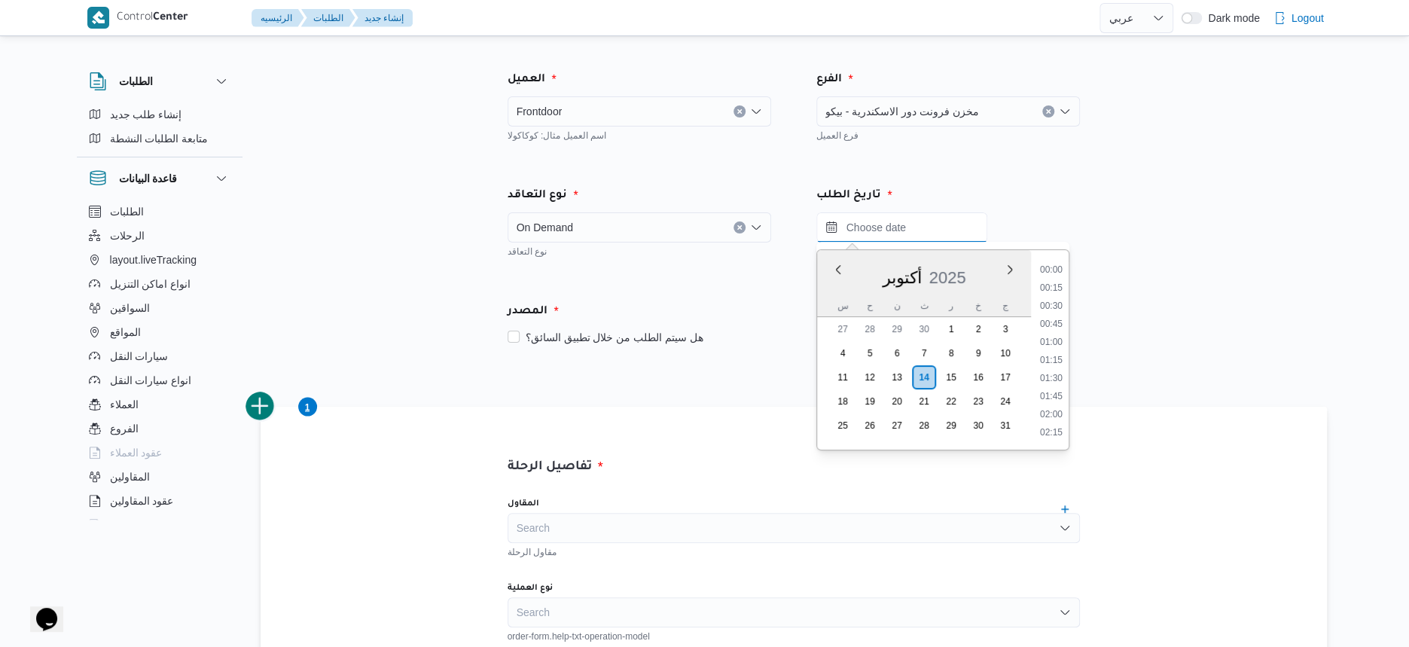
scroll to position [738, 0]
click at [854, 263] on div "أكتوبر 2025" at bounding box center [924, 275] width 214 height 39
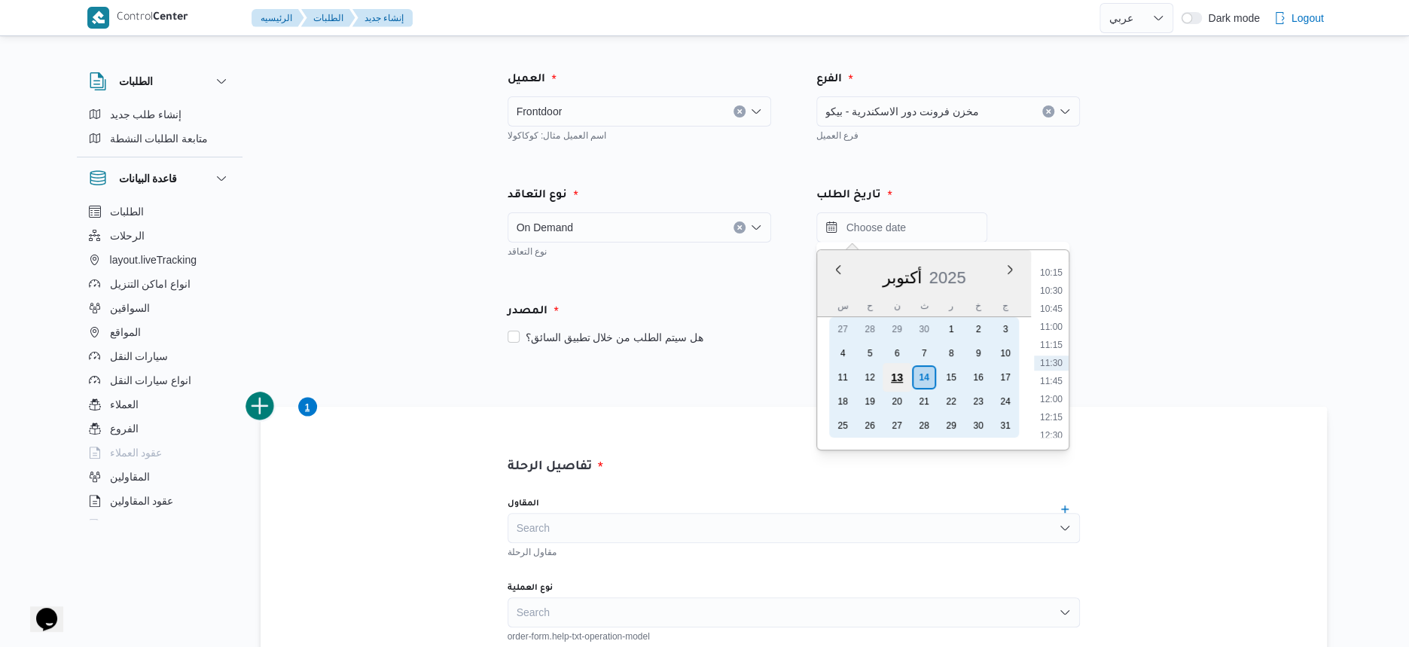
click at [896, 379] on div "13" at bounding box center [896, 377] width 29 height 29
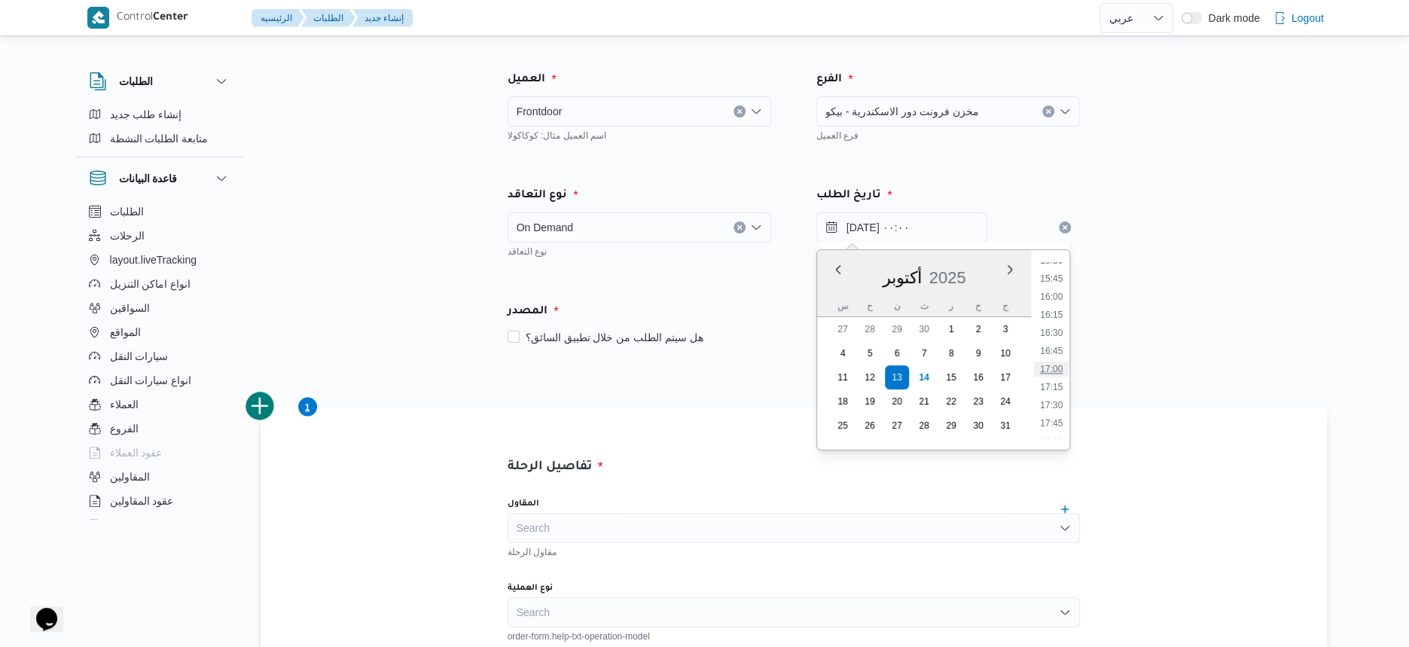
click at [1054, 370] on li "17:00" at bounding box center [1051, 368] width 35 height 15
type input "[DATE] ١٧:٠٠"
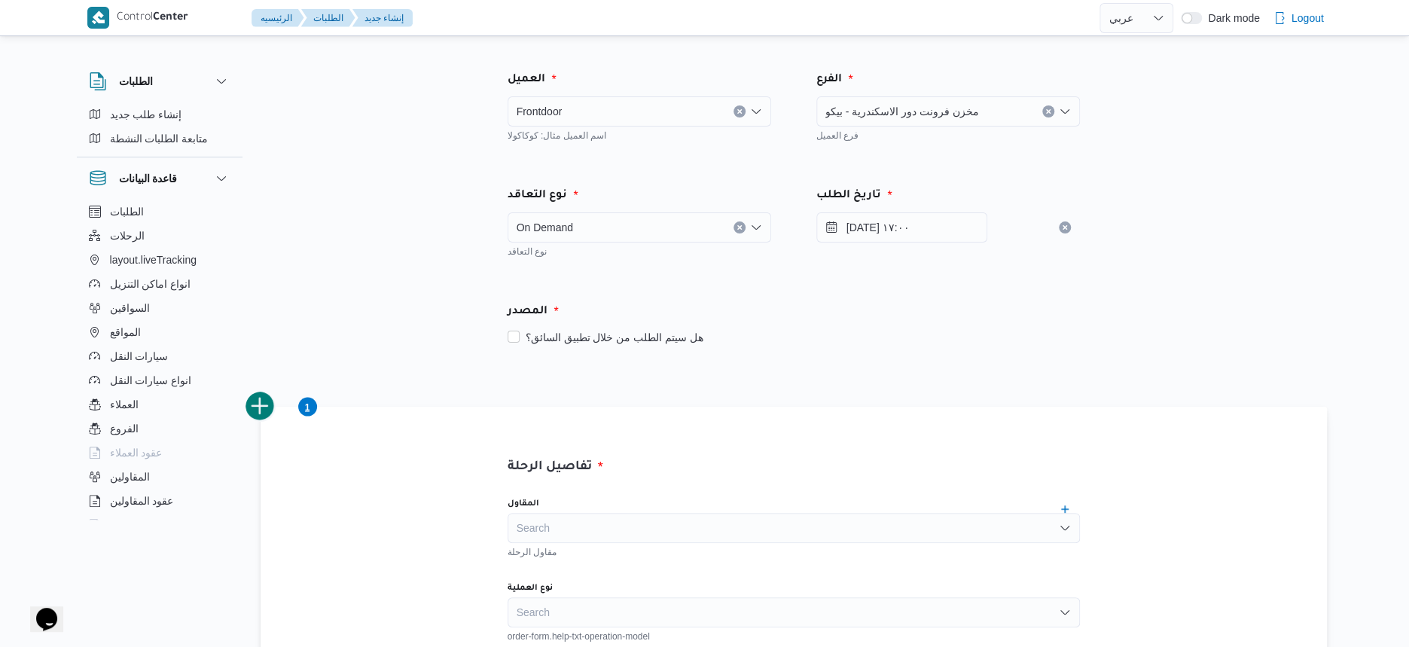
click at [812, 361] on div "المصدر هل سيتم الطلب من خلال تطبيق السائق؟" at bounding box center [793, 324] width 617 height 89
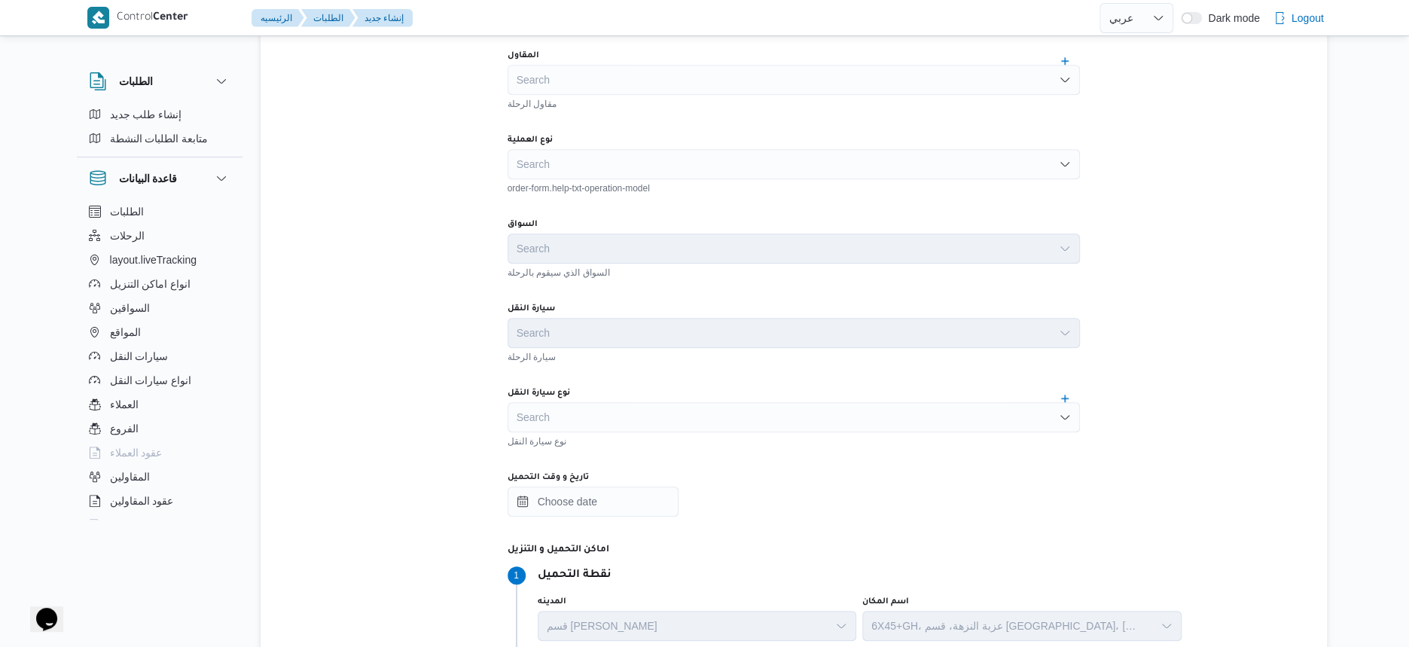
scroll to position [471, 0]
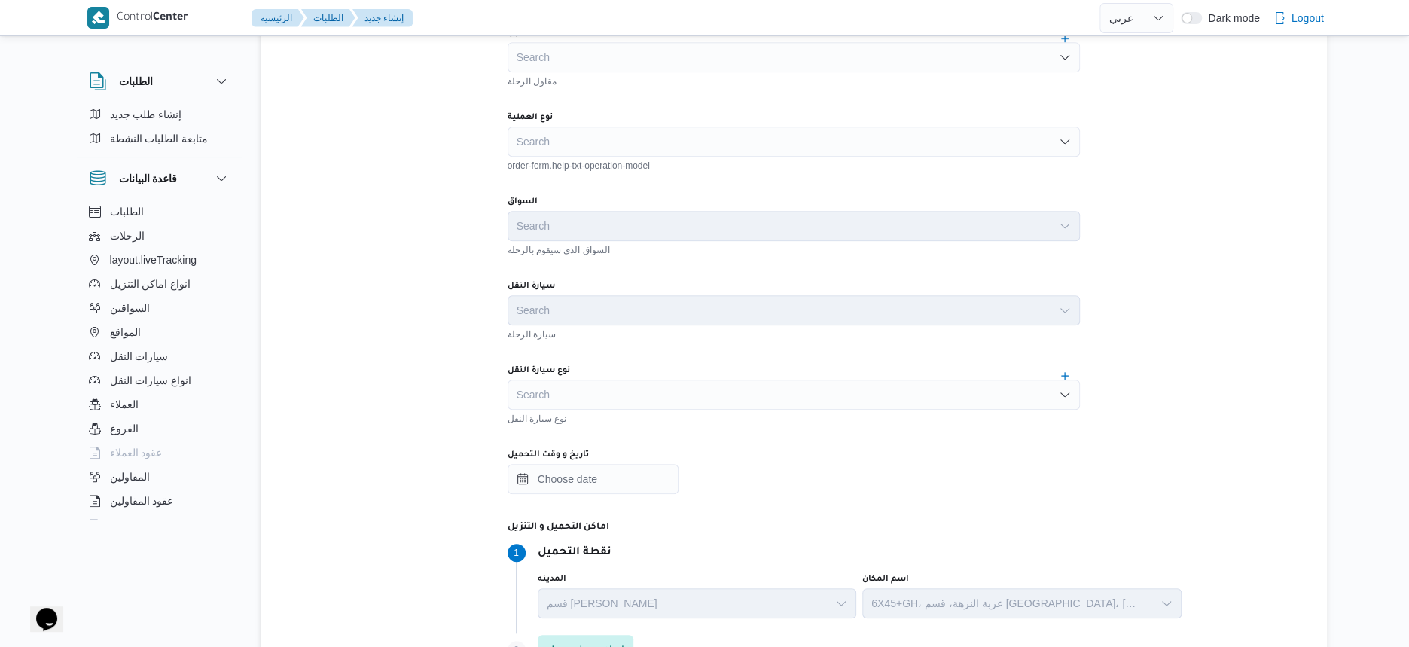
click at [621, 400] on div "Search" at bounding box center [793, 394] width 572 height 30
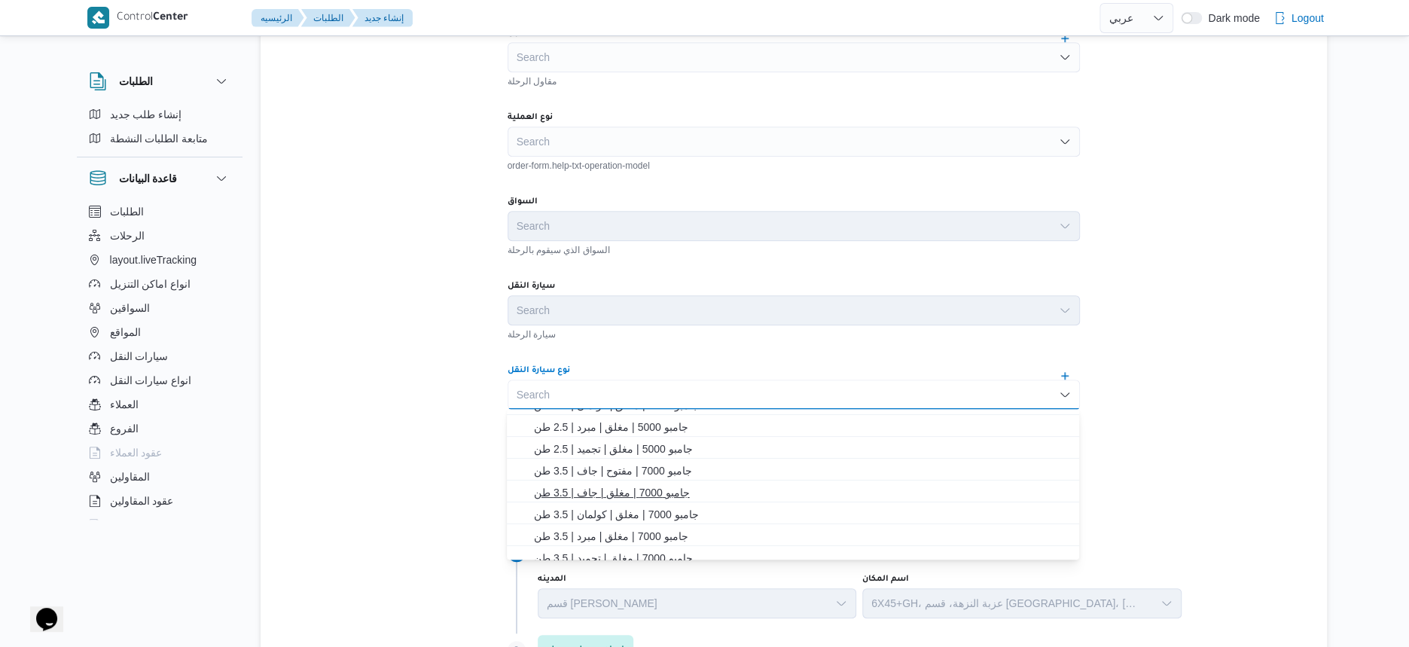
scroll to position [188, 0]
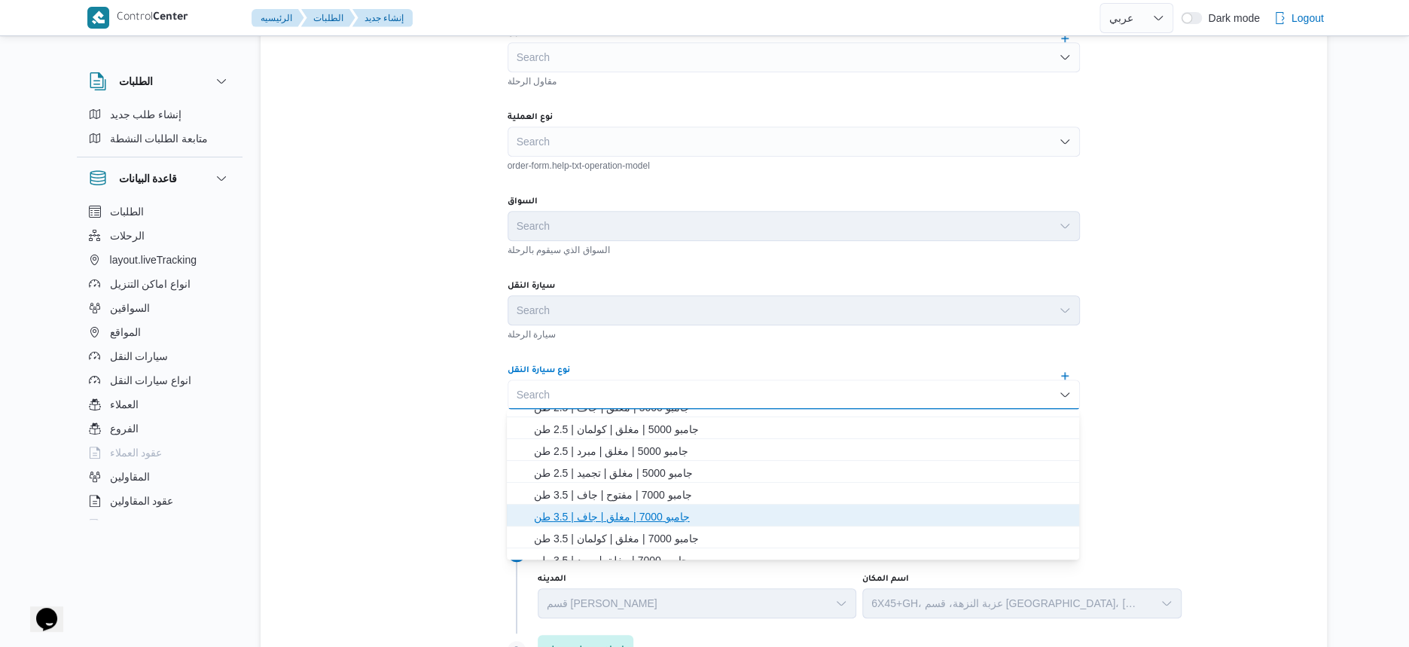
click at [632, 517] on span "جامبو 7000 | مغلق | جاف | 3.5 طن" at bounding box center [802, 516] width 536 height 18
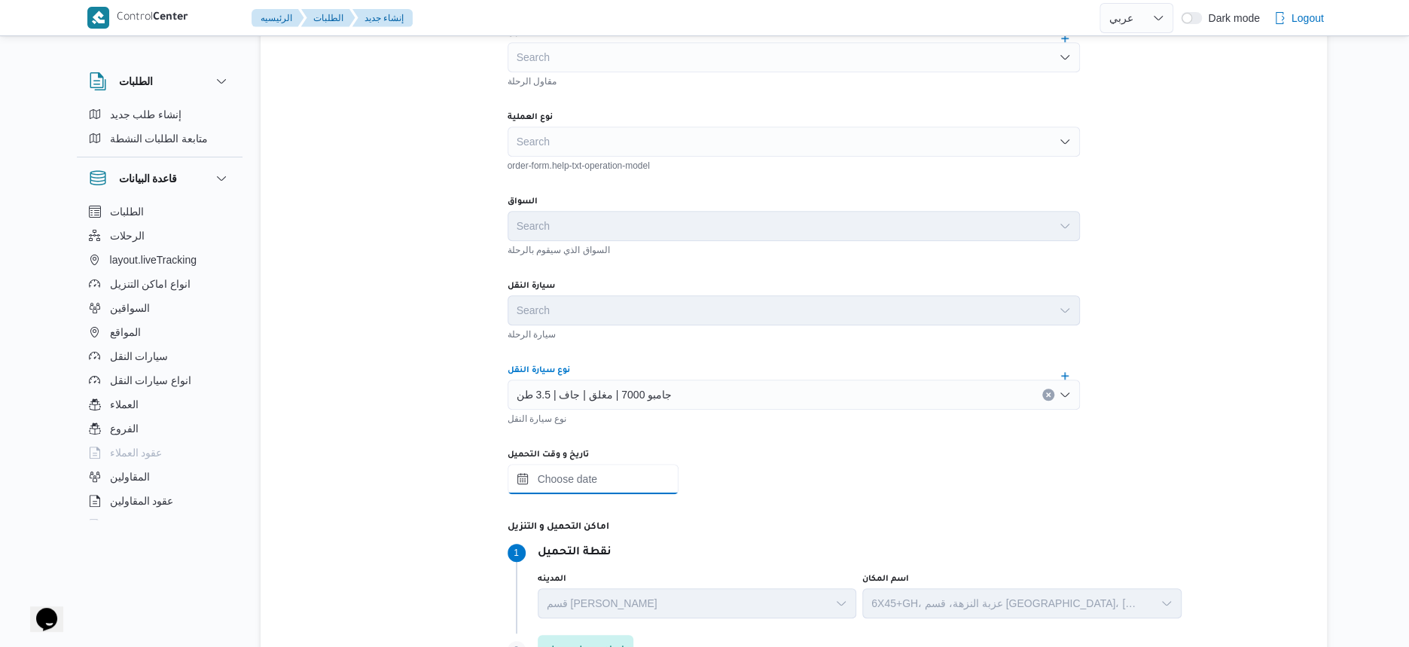
click at [579, 472] on input "تاريخ و وقت التحميل" at bounding box center [592, 479] width 171 height 30
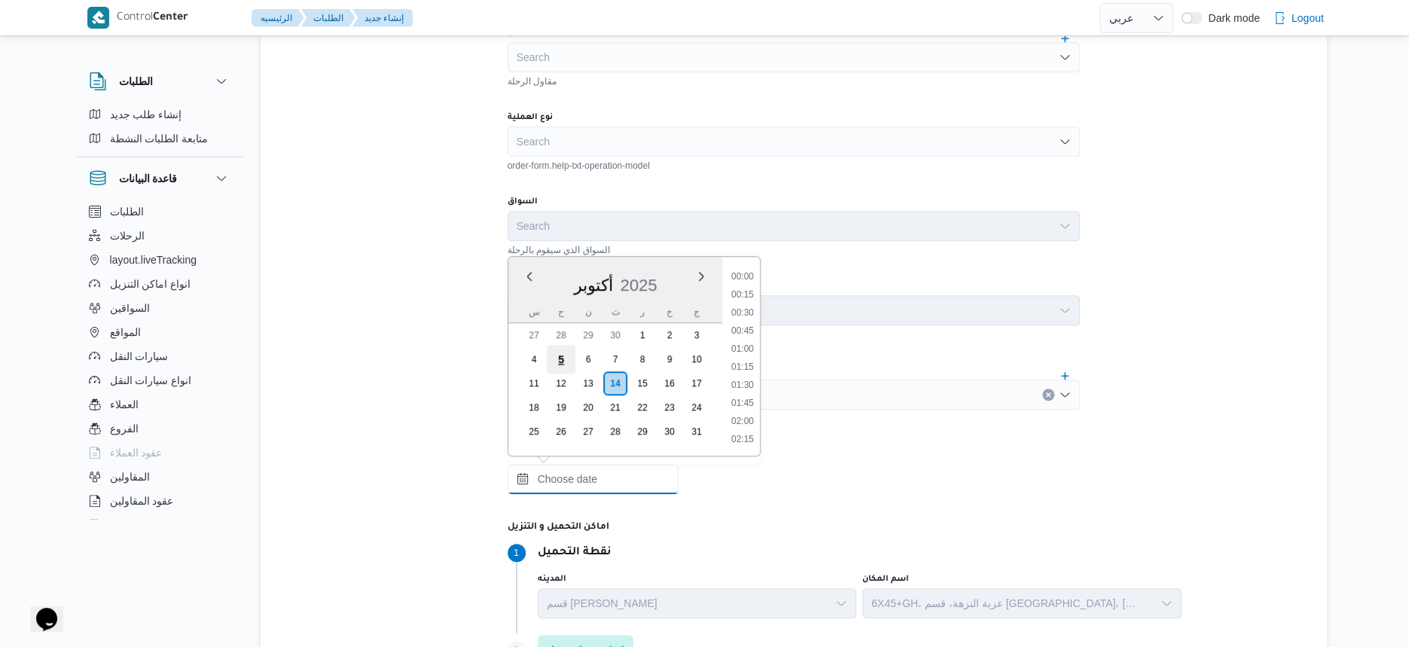
scroll to position [739, 0]
click at [562, 266] on div "أكتوبر 2025" at bounding box center [615, 282] width 214 height 38
click at [739, 376] on li "09:00" at bounding box center [742, 376] width 35 height 15
type input "[DATE] ٠٩:٠٠"
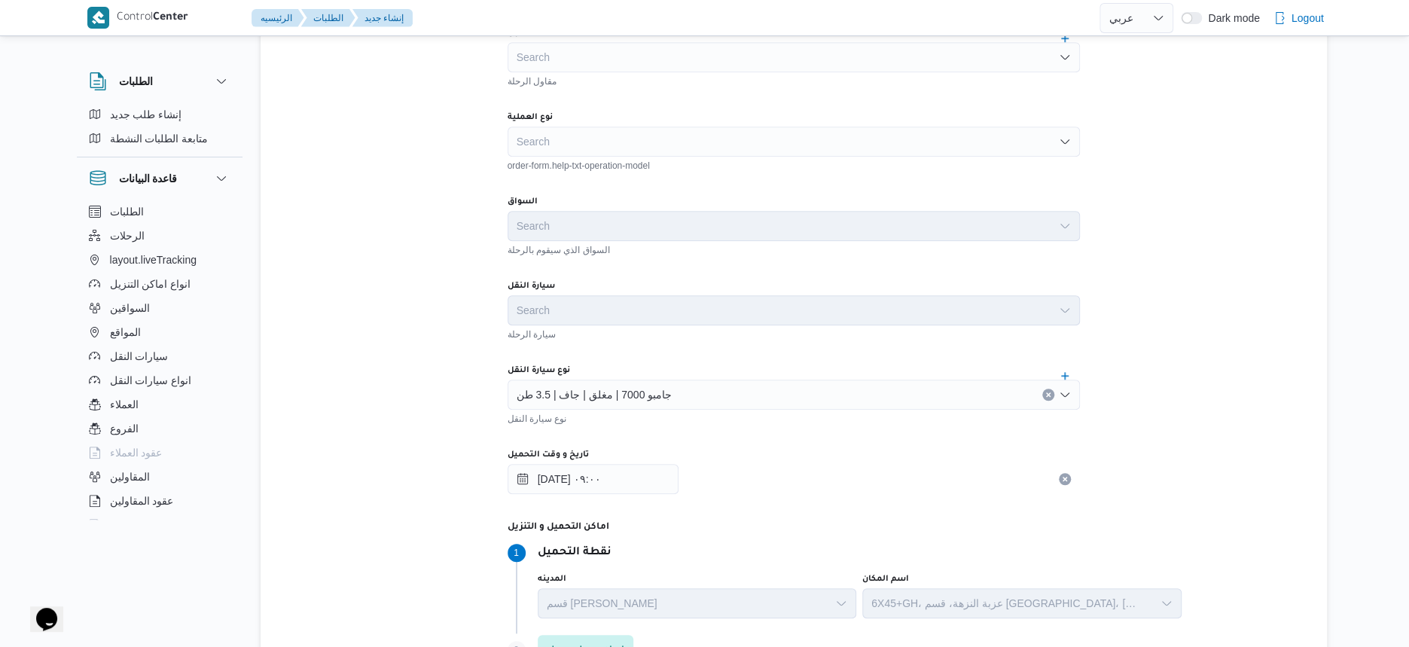
click at [381, 401] on div "تفاصيل الرحلة المقاول Search مقاول الرحلة نوع العملية Search order-form.help-tx…" at bounding box center [794, 467] width 1066 height 1063
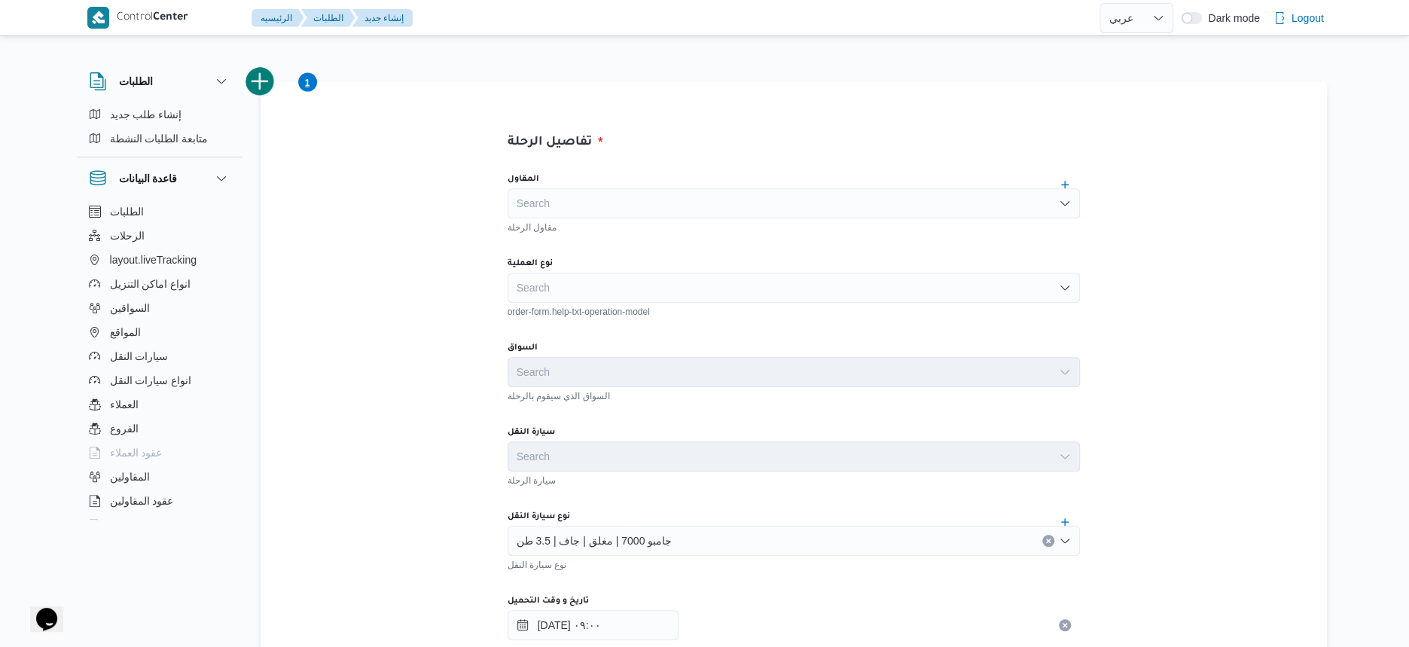
scroll to position [282, 0]
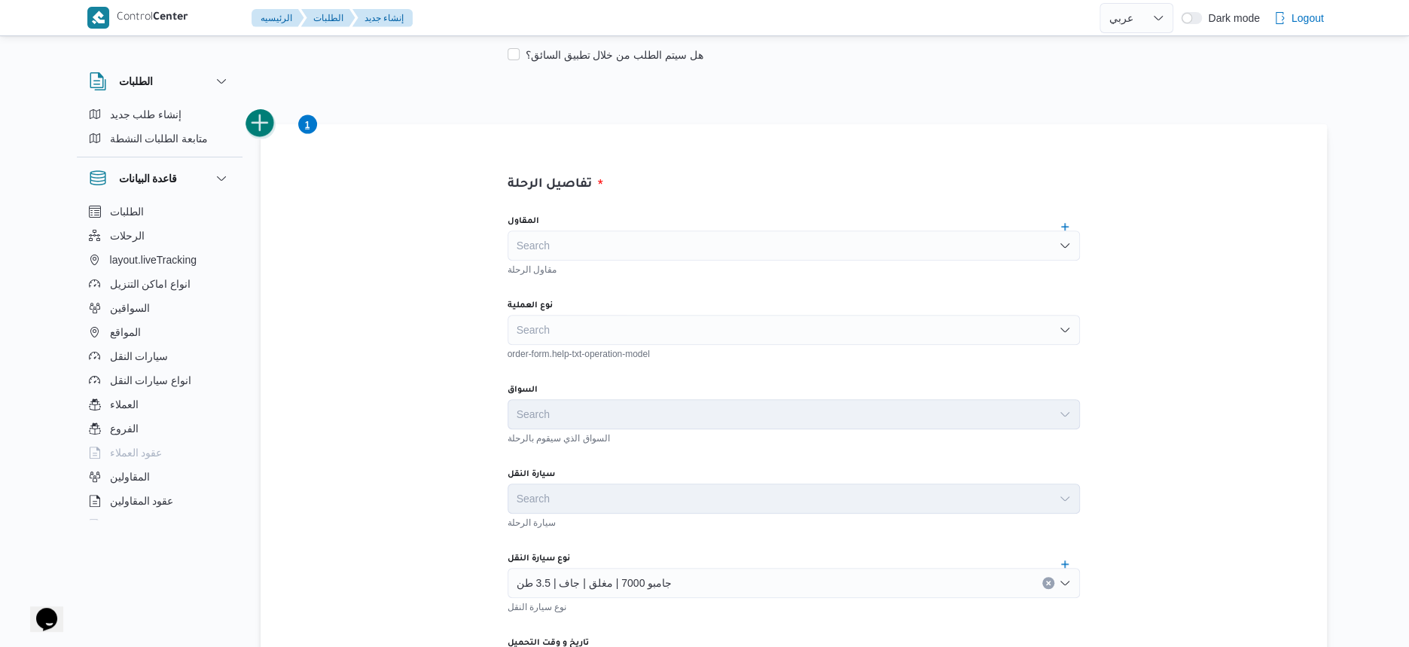
click at [260, 117] on button "add trip" at bounding box center [260, 123] width 30 height 30
click at [256, 118] on button "add trip" at bounding box center [260, 123] width 30 height 30
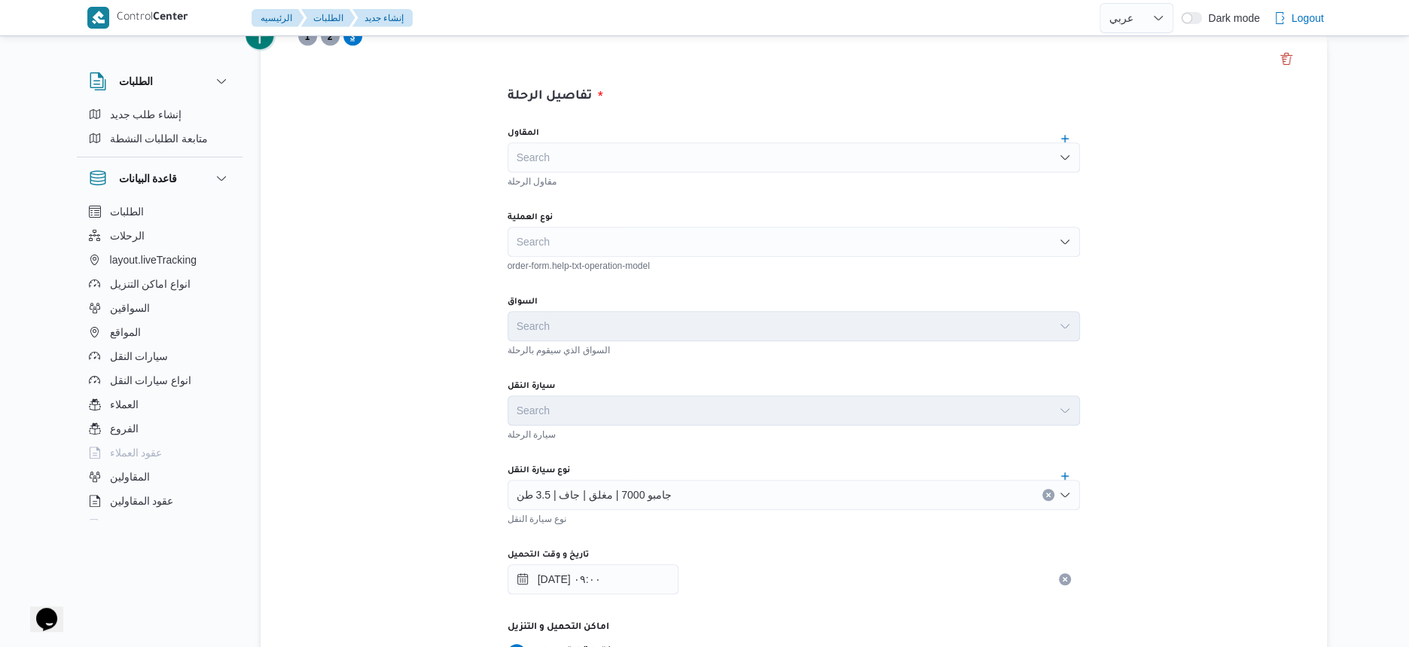
scroll to position [565, 0]
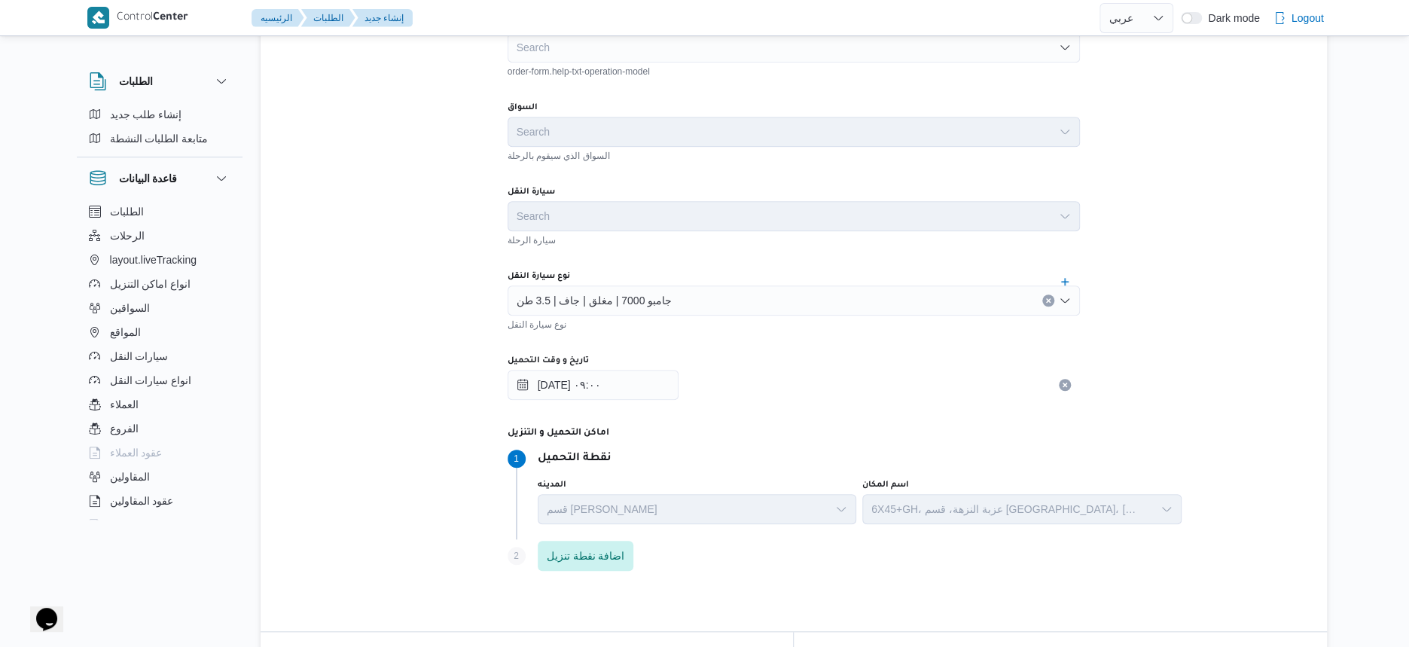
click at [620, 297] on span "جامبو 7000 | مغلق | جاف | 3.5 طن" at bounding box center [595, 299] width 156 height 17
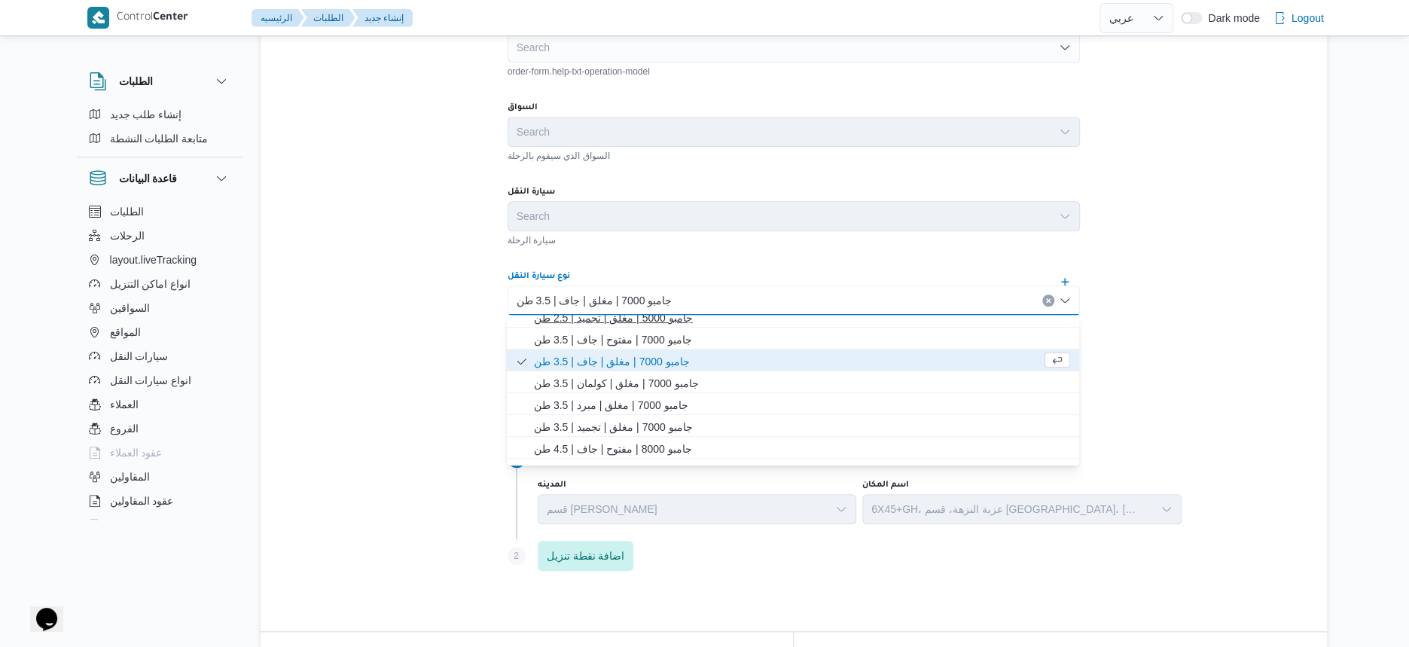
scroll to position [343, 0]
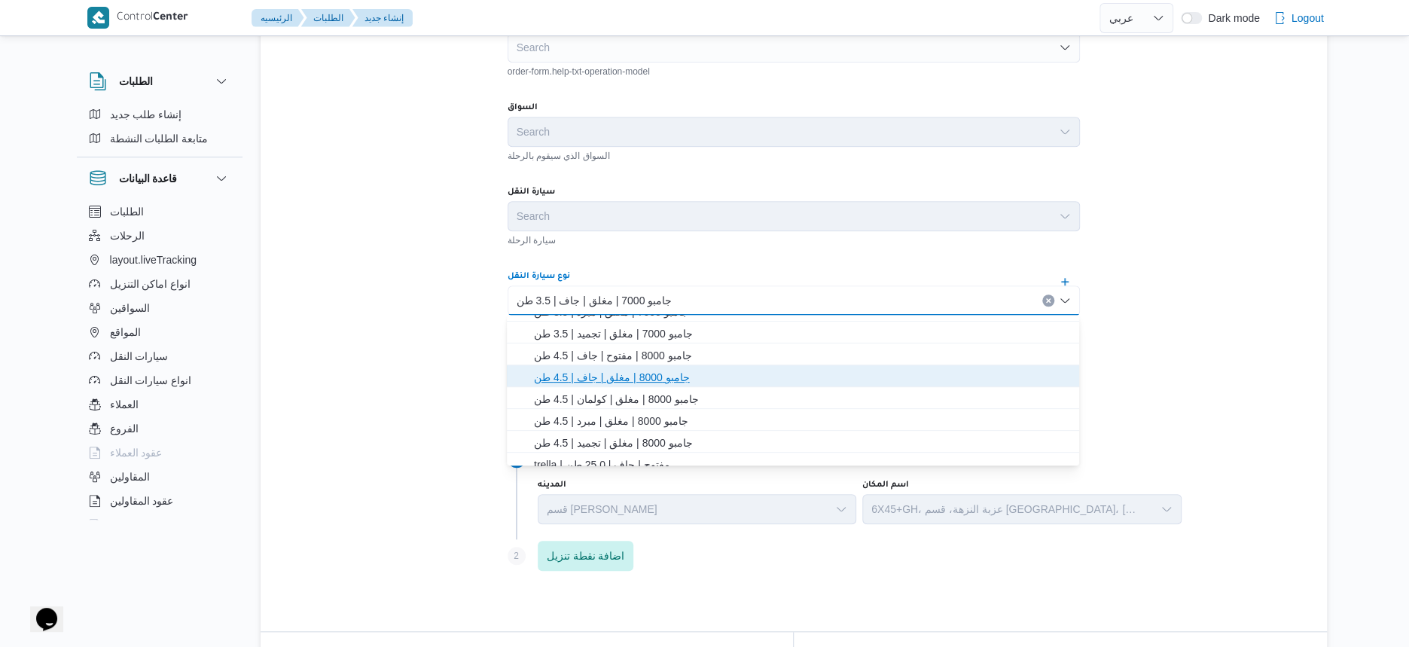
click at [634, 379] on span "جامبو 8000 | مغلق | جاف | 4.5 طن" at bounding box center [802, 377] width 536 height 18
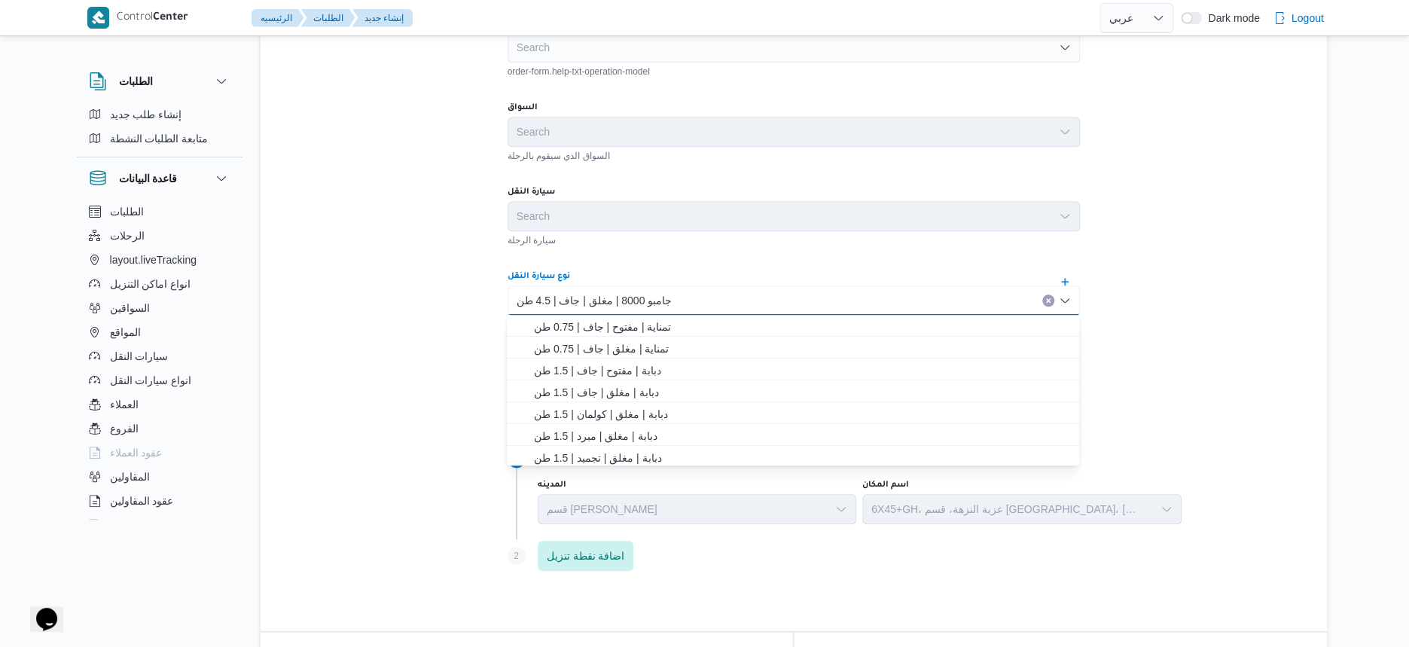
click at [350, 338] on div "تفاصيل الرحلة المقاول Search مقاول الرحلة نوع العملية Search order-form.help-tx…" at bounding box center [794, 373] width 1066 height 1063
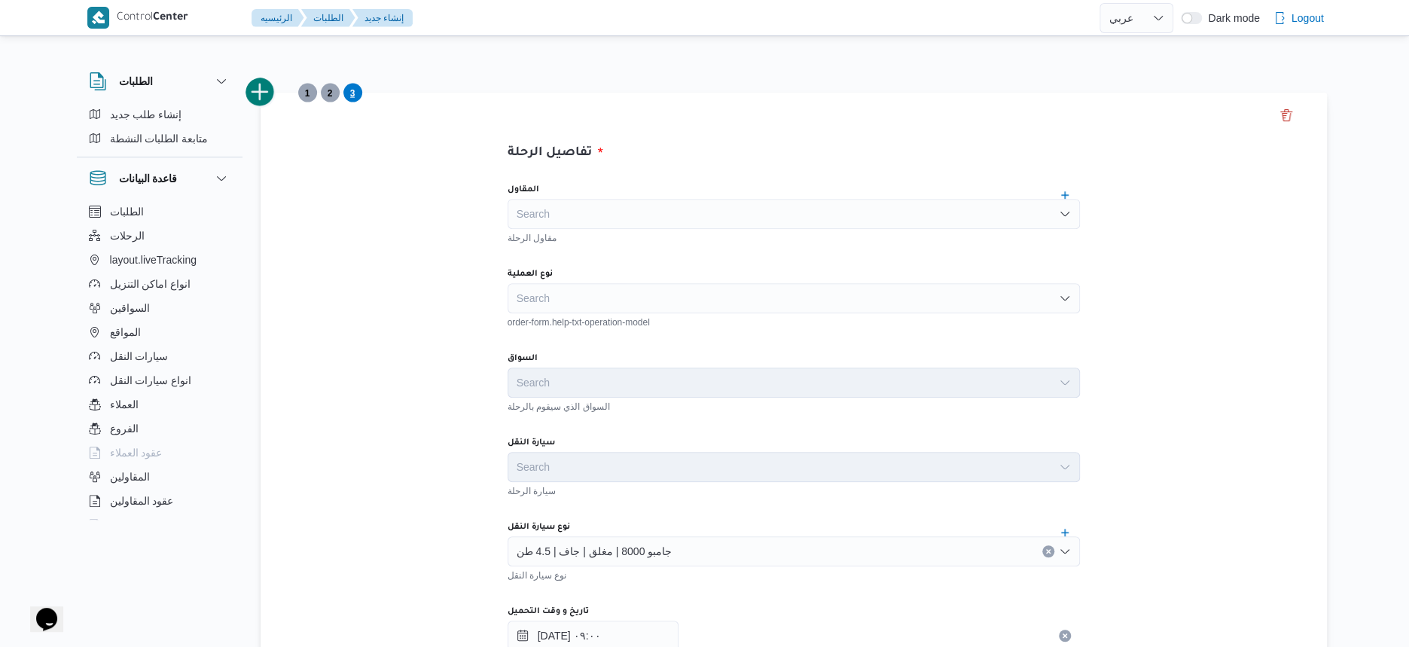
scroll to position [282, 0]
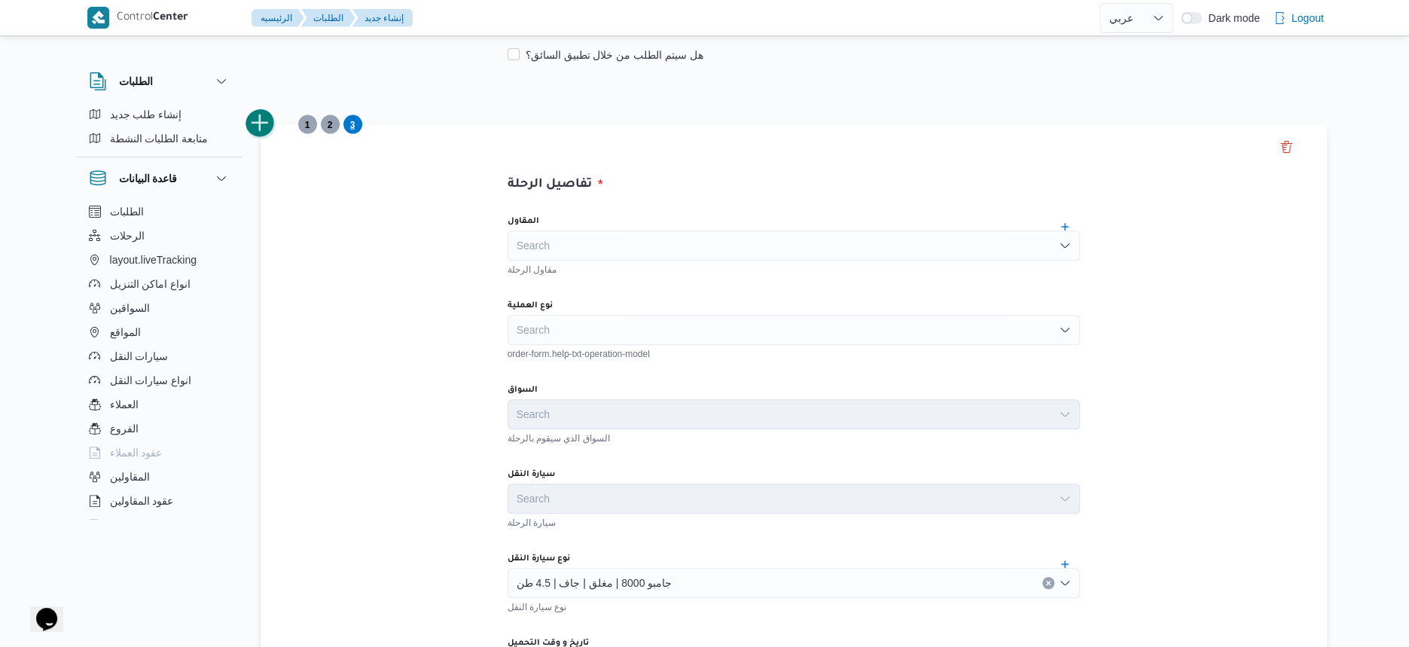
click at [264, 120] on button "add trip" at bounding box center [260, 123] width 30 height 30
